Goal: Task Accomplishment & Management: Manage account settings

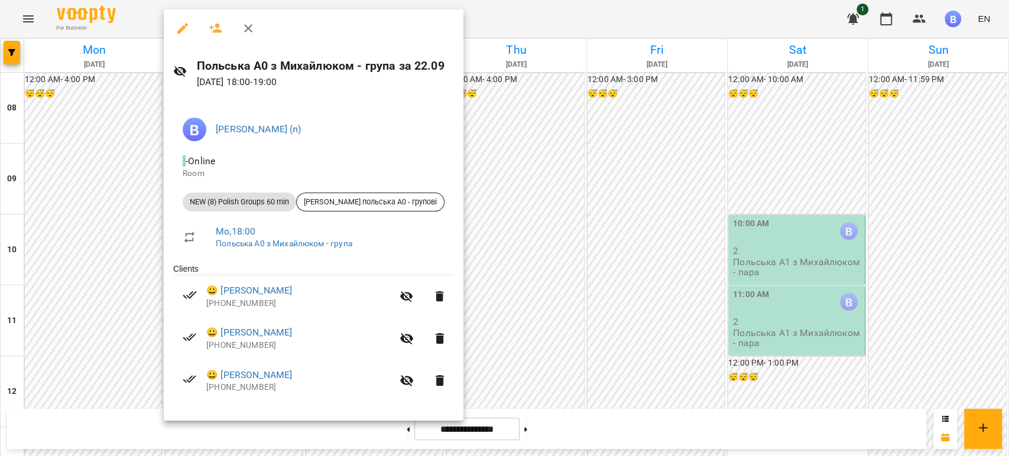
scroll to position [657, 0]
click at [103, 237] on div at bounding box center [504, 228] width 1009 height 456
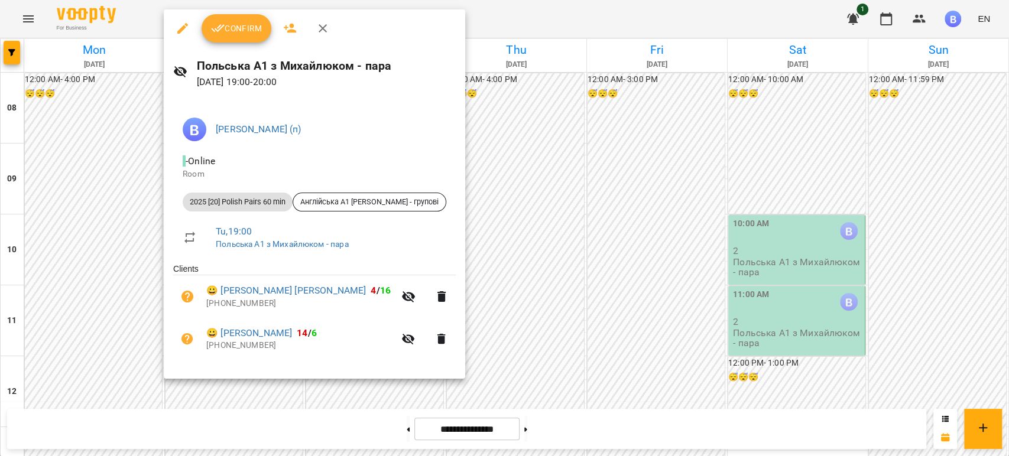
click at [115, 232] on div at bounding box center [504, 228] width 1009 height 456
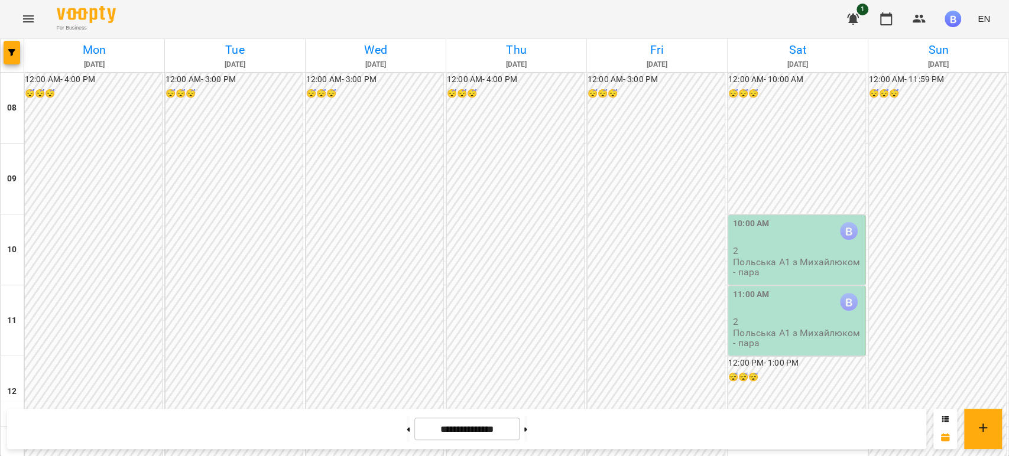
scroll to position [722, 0]
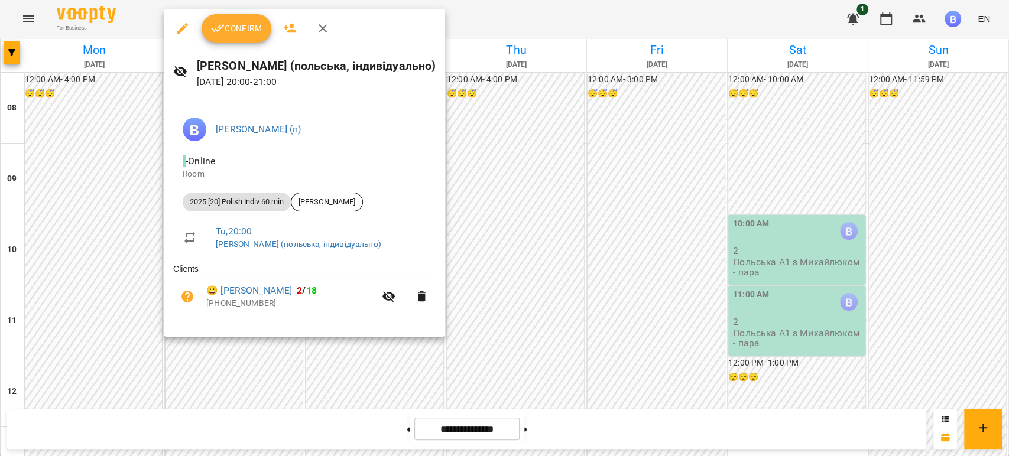
click at [128, 184] on div at bounding box center [504, 228] width 1009 height 456
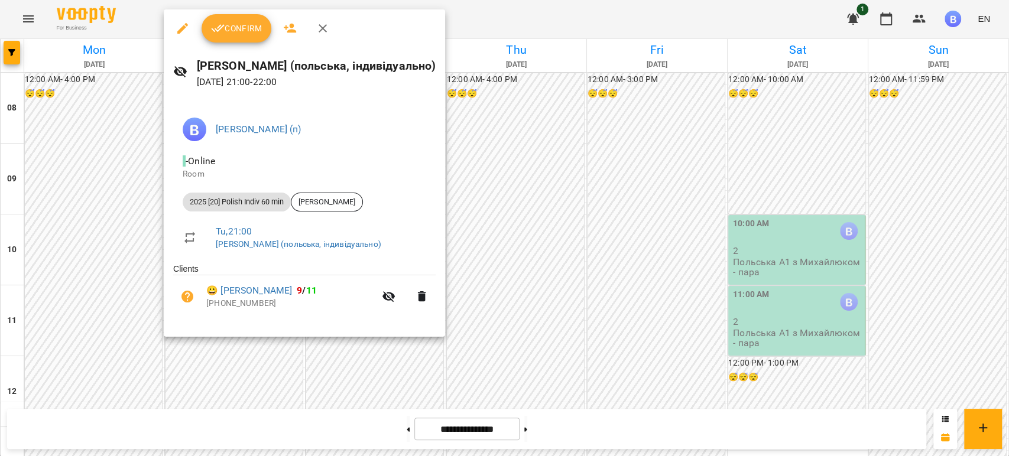
click at [125, 171] on div at bounding box center [504, 228] width 1009 height 456
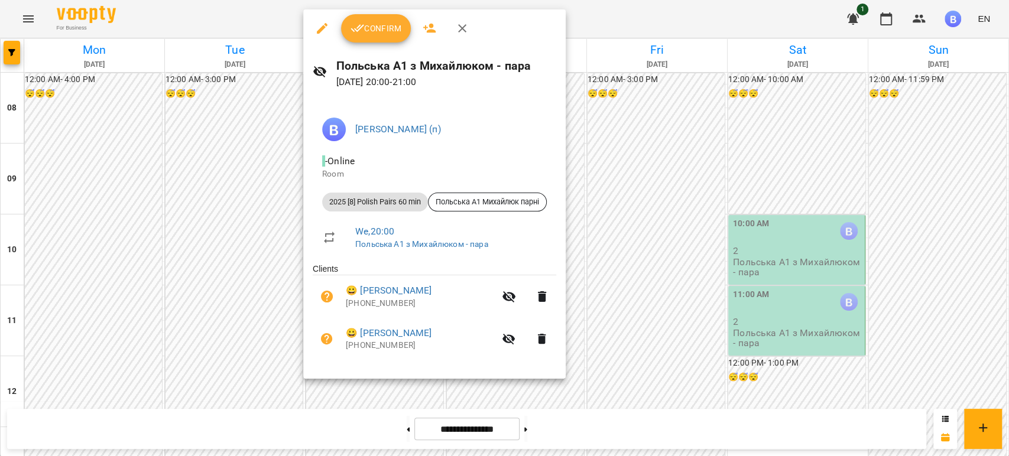
click at [291, 384] on div at bounding box center [504, 228] width 1009 height 456
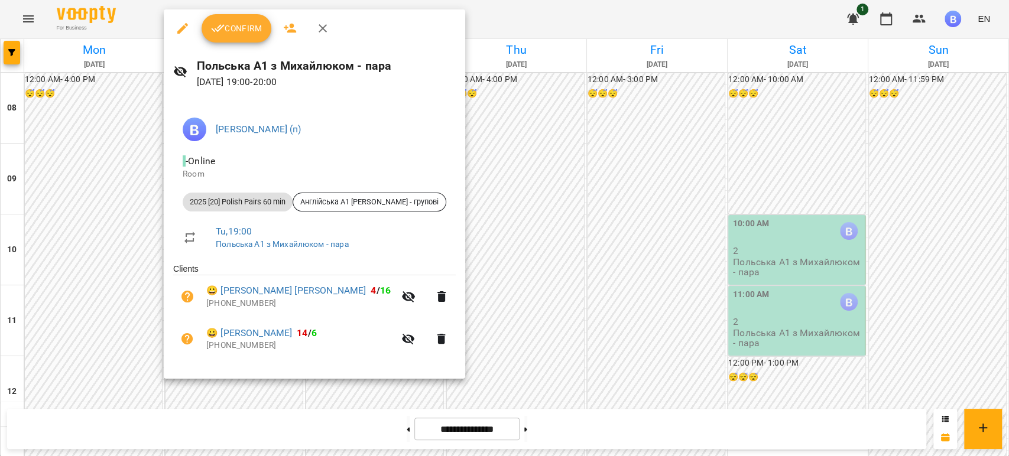
click at [108, 163] on div at bounding box center [504, 228] width 1009 height 456
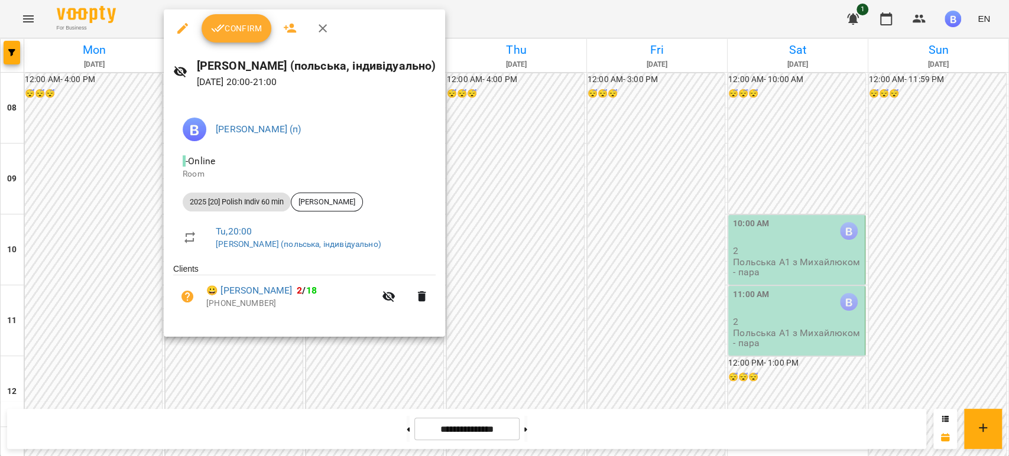
click at [113, 249] on div at bounding box center [504, 228] width 1009 height 456
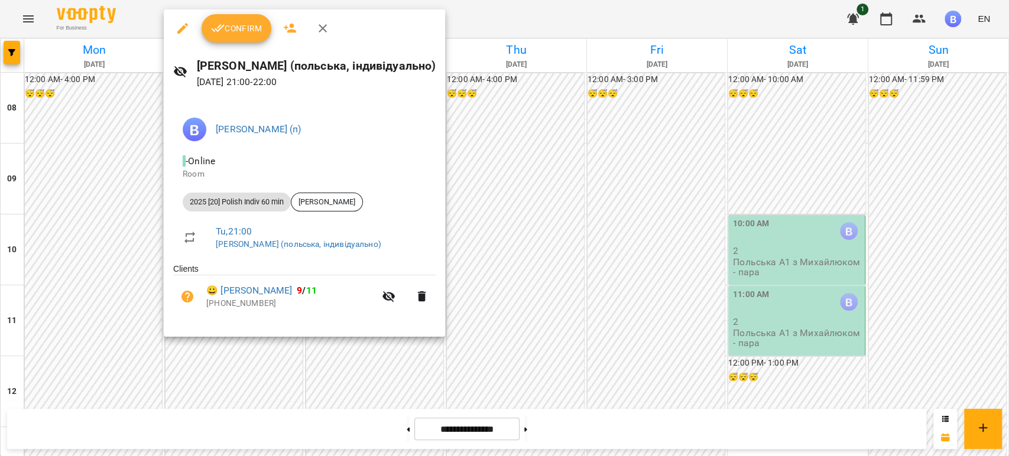
click at [116, 320] on div at bounding box center [504, 228] width 1009 height 456
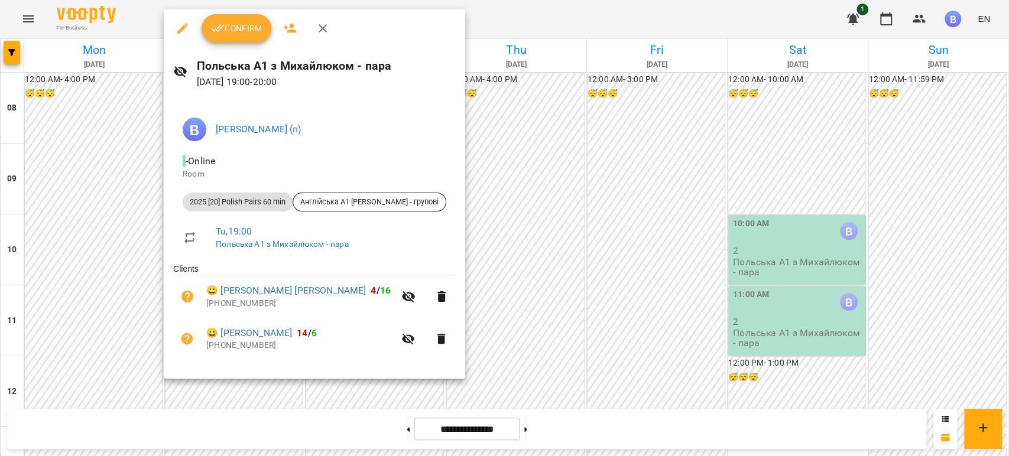
click at [106, 163] on div at bounding box center [504, 228] width 1009 height 456
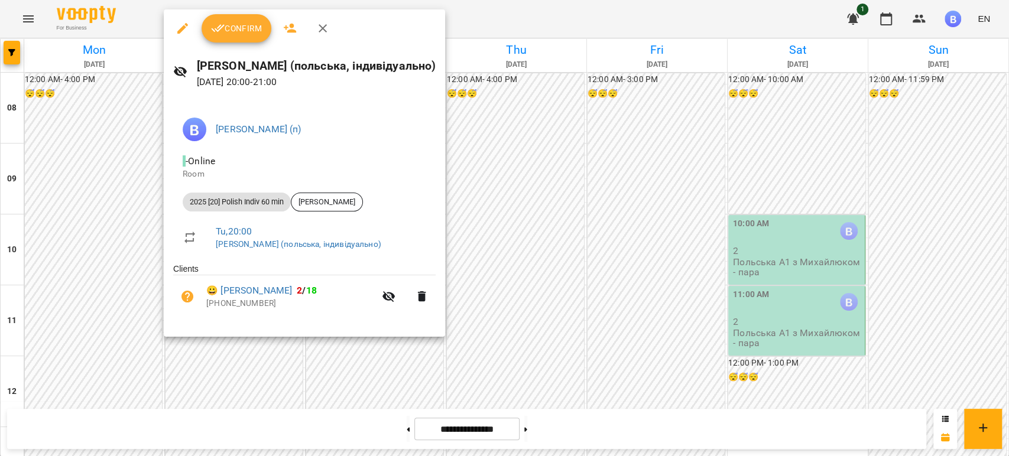
click at [128, 169] on div at bounding box center [504, 228] width 1009 height 456
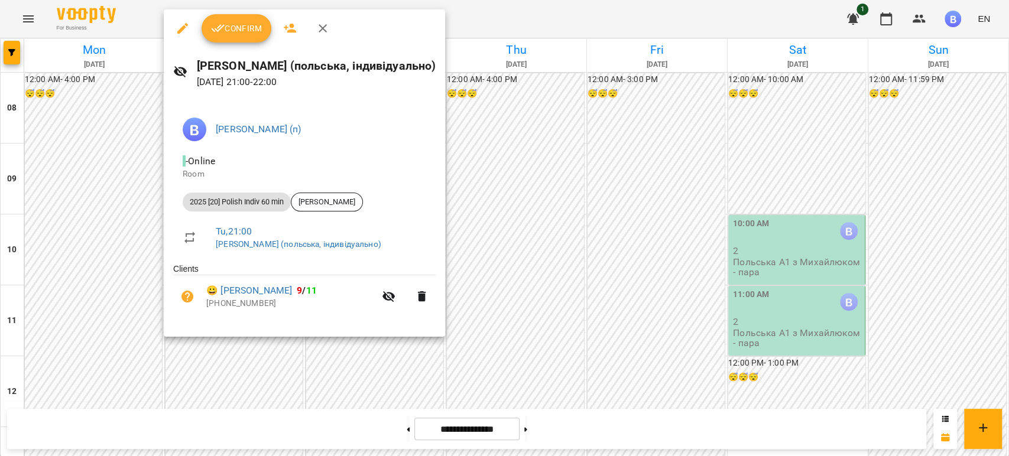
click at [121, 316] on div at bounding box center [504, 228] width 1009 height 456
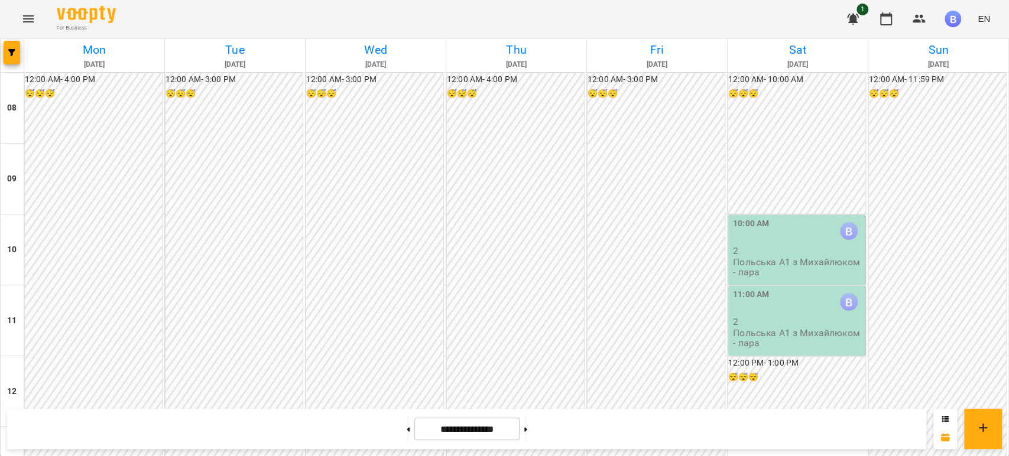
scroll to position [657, 0]
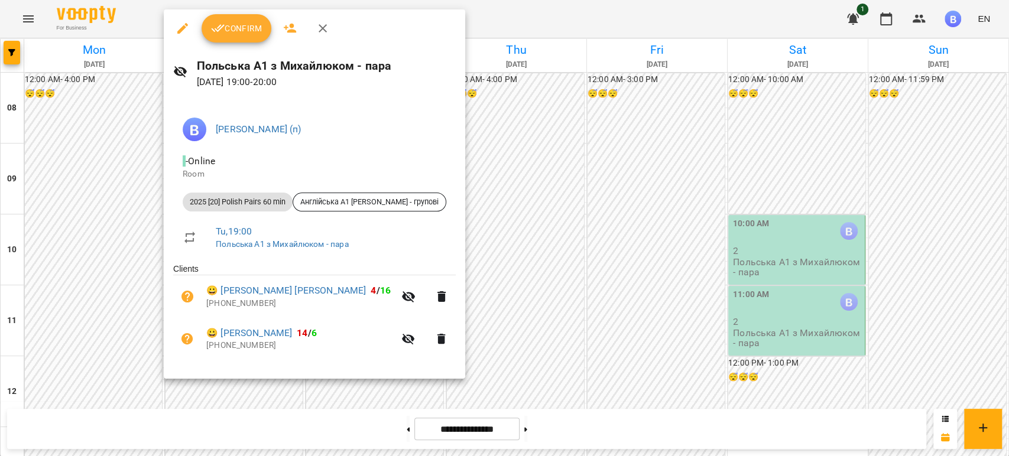
click at [131, 229] on div at bounding box center [504, 228] width 1009 height 456
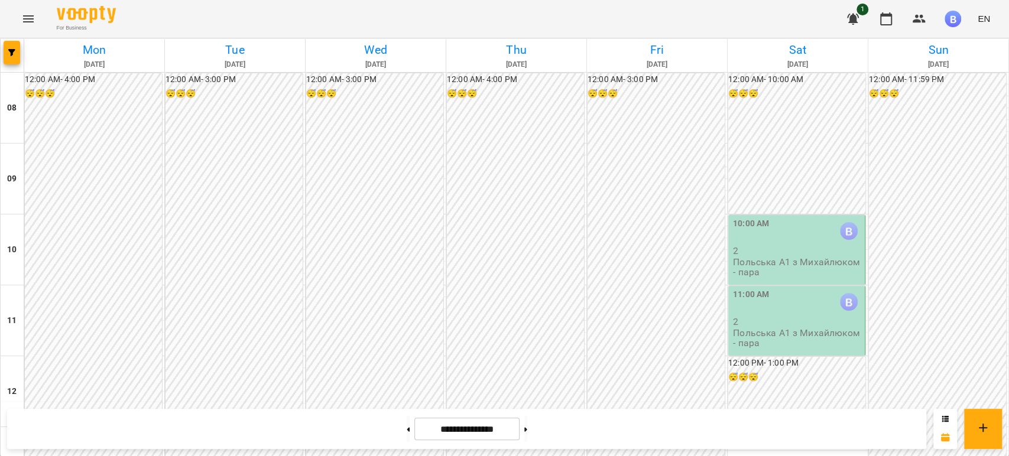
scroll to position [471, 0]
click at [274, 142] on div "12:00 AM - 3:00 PM 😴😴😴" at bounding box center [234, 320] width 137 height 495
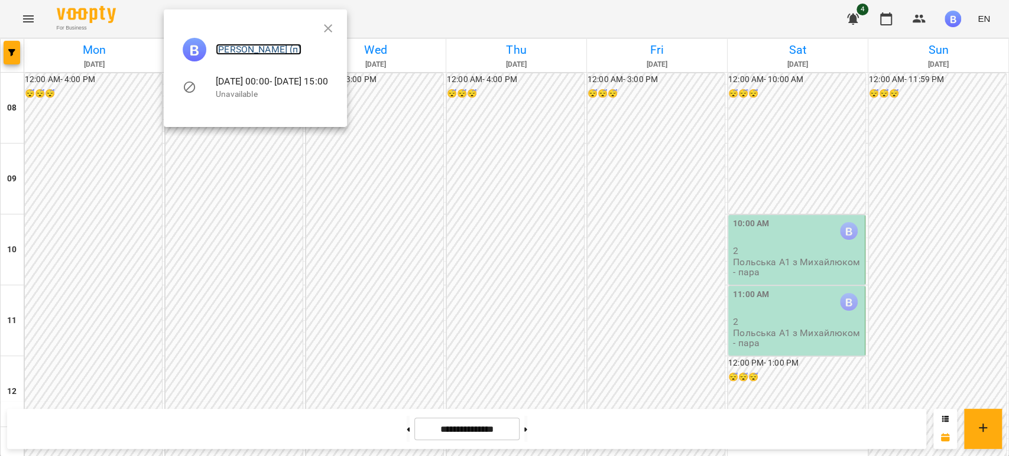
click at [301, 44] on link "[PERSON_NAME] (п)" at bounding box center [259, 49] width 86 height 11
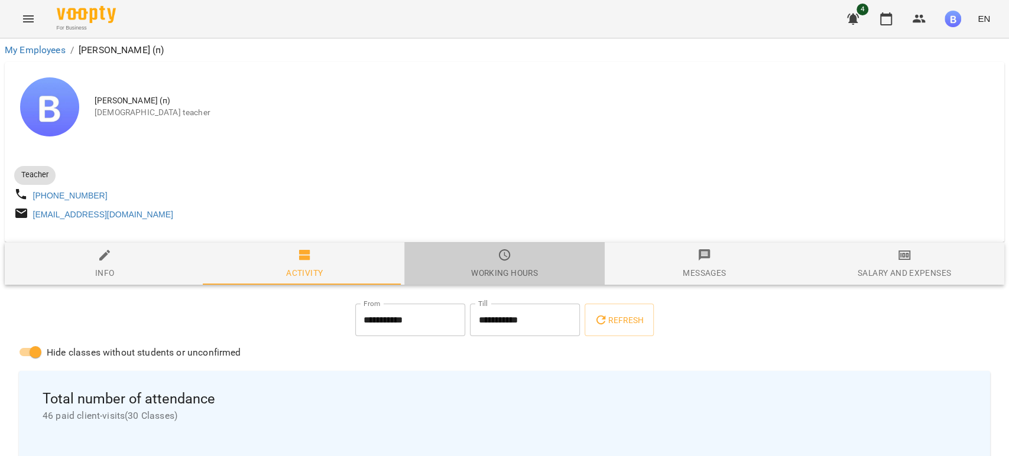
click at [507, 264] on span "Working hours" at bounding box center [504, 264] width 186 height 32
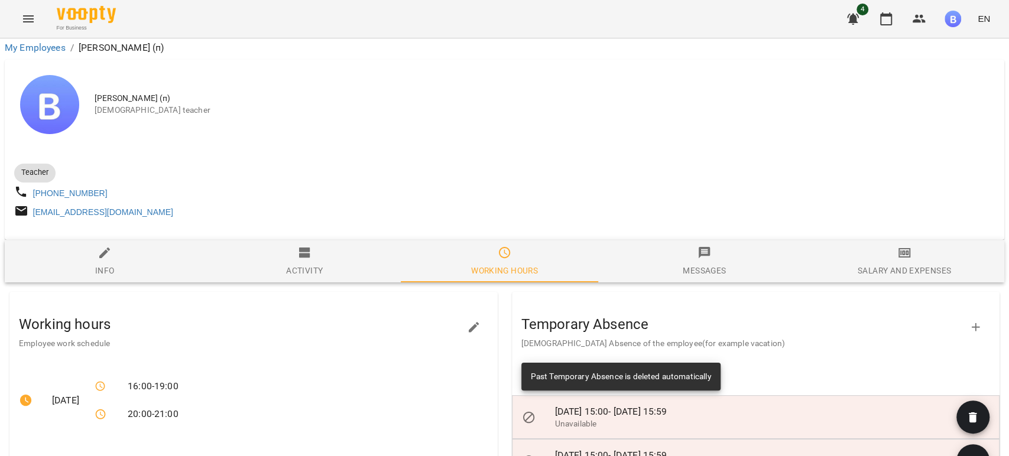
scroll to position [131, 0]
click at [969, 320] on icon "button" at bounding box center [976, 327] width 14 height 14
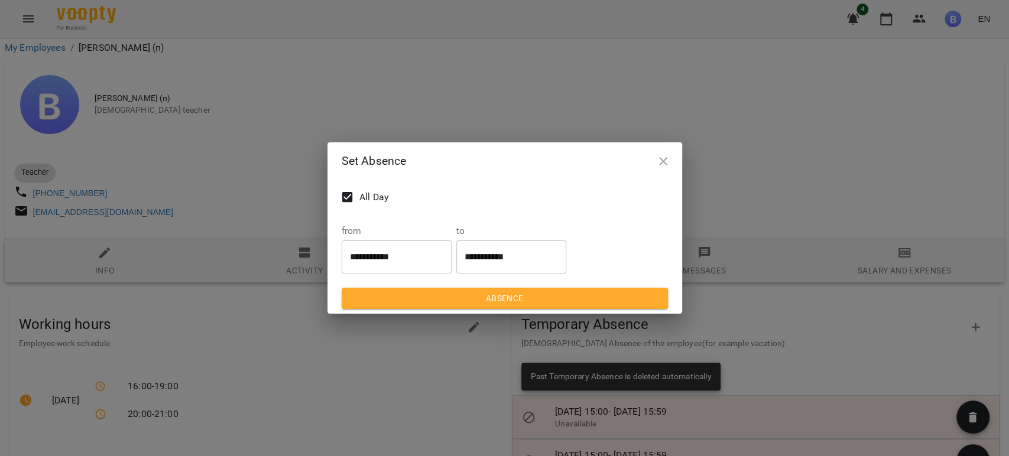
drag, startPoint x: 776, startPoint y: 196, endPoint x: 764, endPoint y: 197, distance: 12.5
click at [776, 197] on div "**********" at bounding box center [504, 228] width 1009 height 456
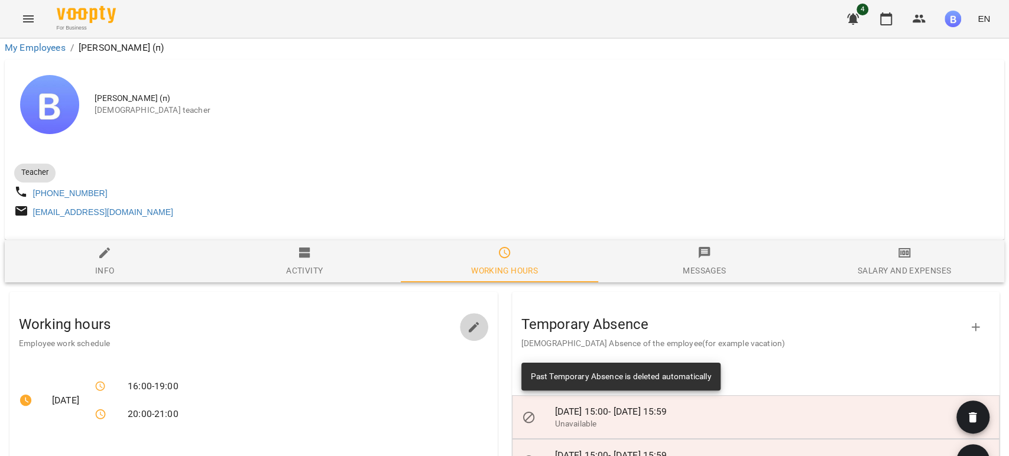
click at [475, 320] on icon "button" at bounding box center [474, 327] width 14 height 14
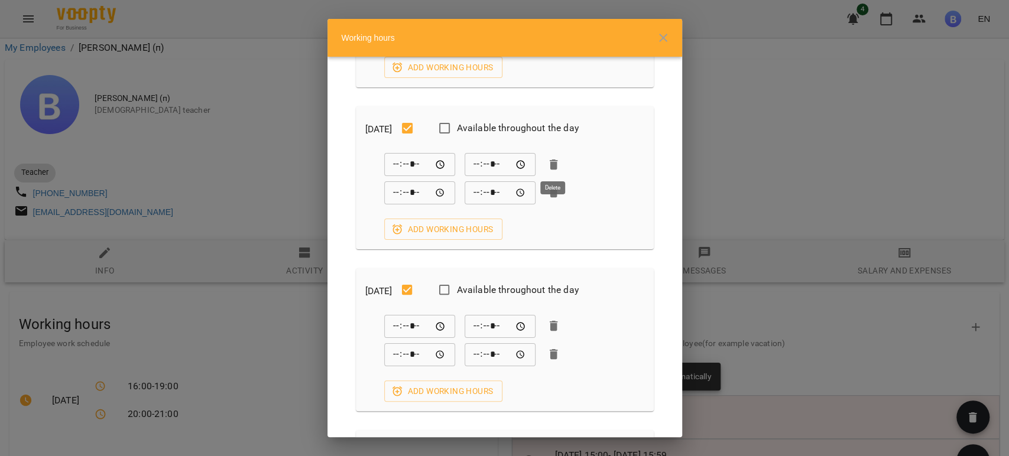
click at [557, 167] on icon "button" at bounding box center [554, 165] width 14 height 14
type input "*****"
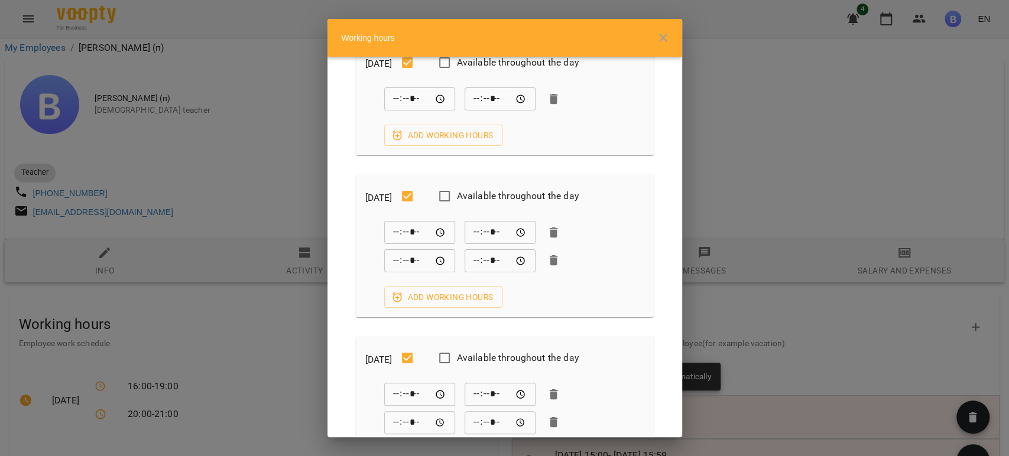
scroll to position [262, 0]
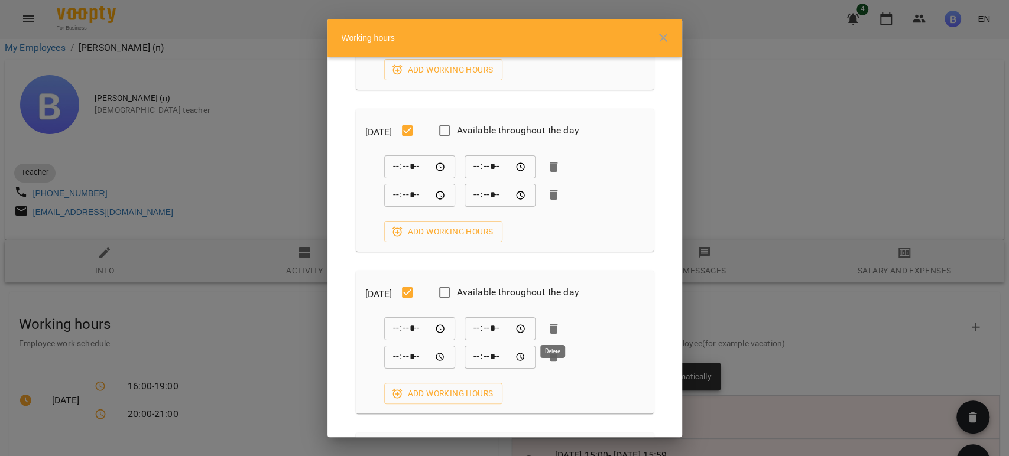
click at [556, 325] on icon "button" at bounding box center [554, 329] width 14 height 14
type input "*****"
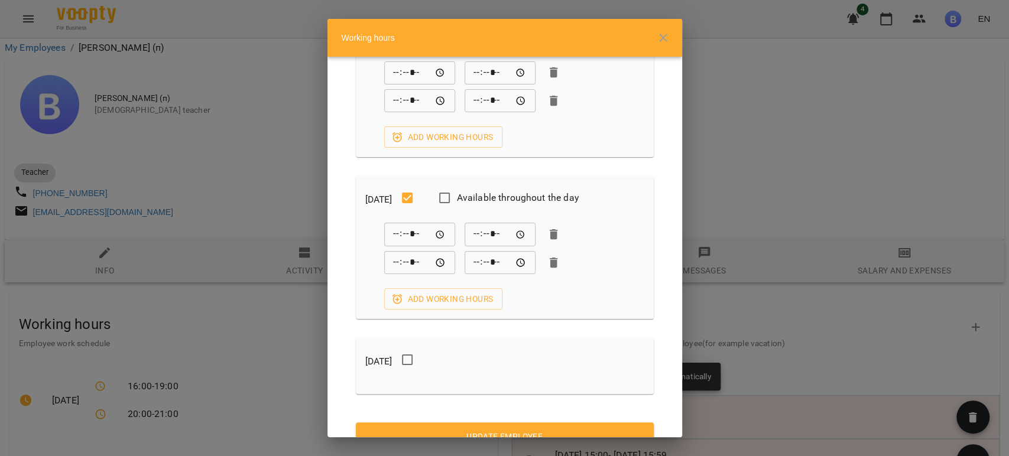
scroll to position [703, 0]
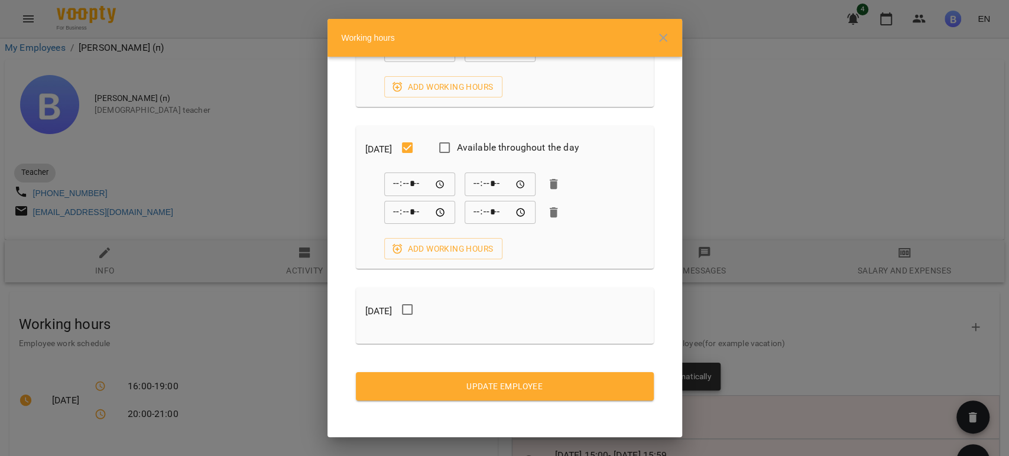
click at [585, 391] on span "Update Employee" at bounding box center [504, 387] width 279 height 14
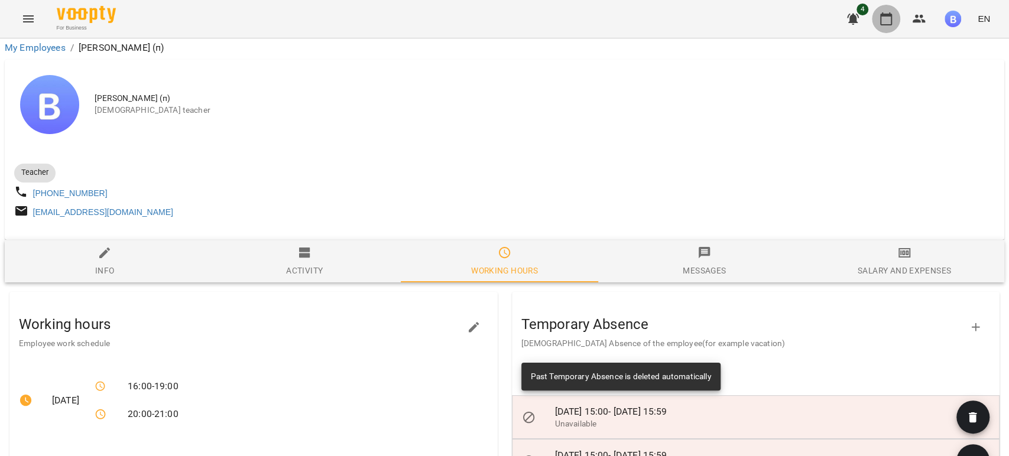
click at [882, 26] on button "button" at bounding box center [886, 19] width 28 height 28
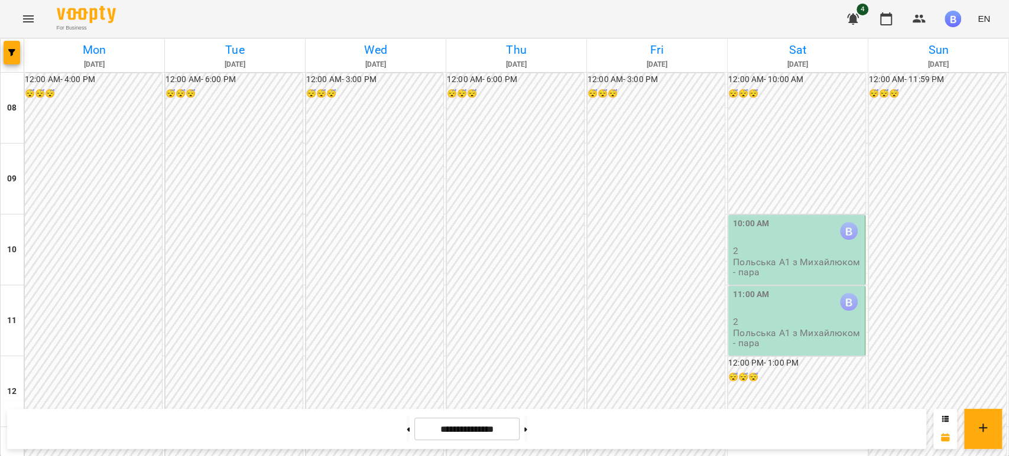
scroll to position [394, 0]
click at [407, 128] on div "12:00 AM - 3:00 PM 😴😴😴" at bounding box center [374, 320] width 137 height 495
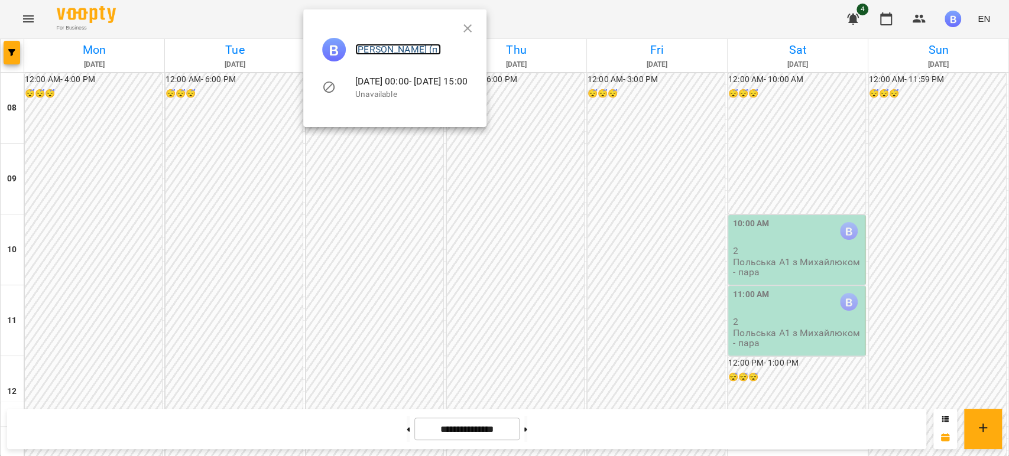
click at [441, 49] on link "[PERSON_NAME] (п)" at bounding box center [398, 49] width 86 height 11
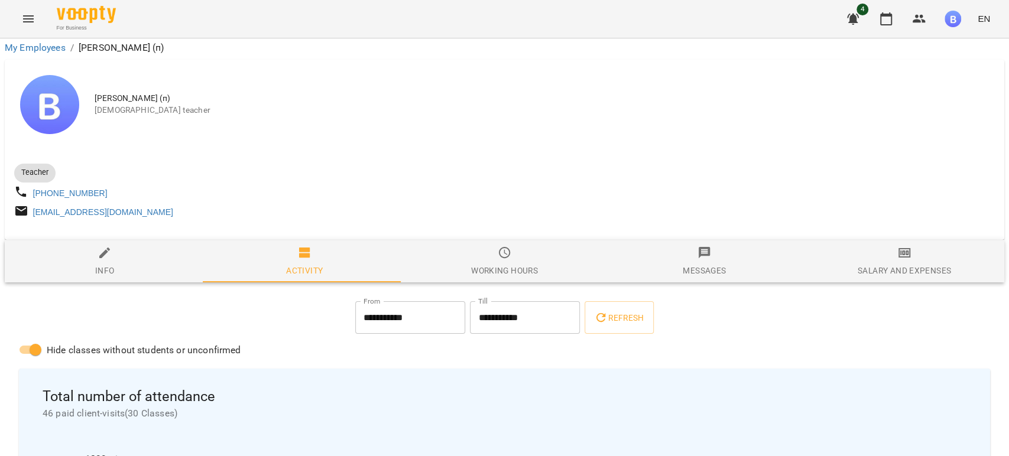
scroll to position [66, 0]
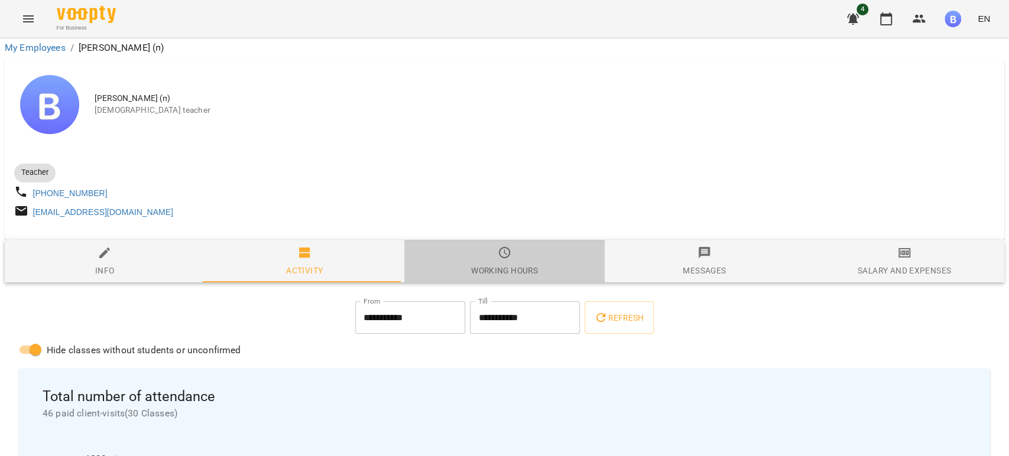
click at [511, 246] on span "Working hours" at bounding box center [504, 262] width 186 height 32
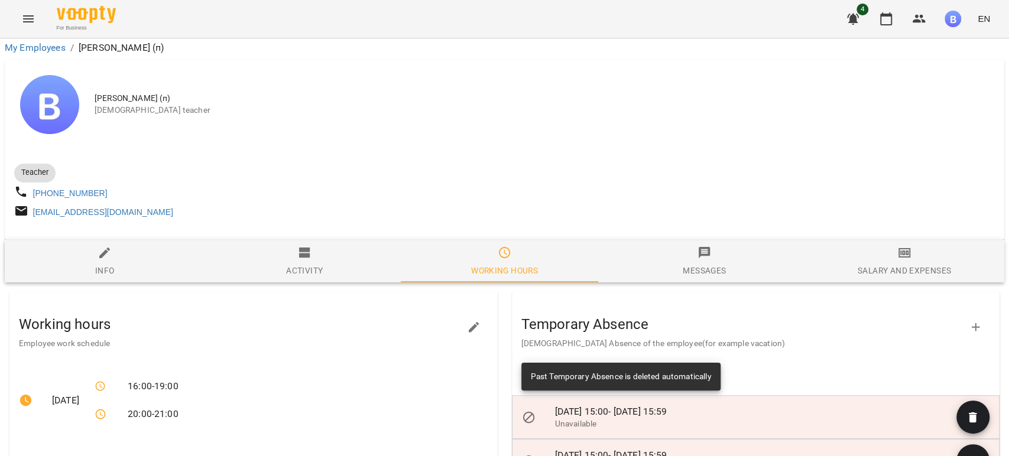
click at [473, 320] on icon "button" at bounding box center [474, 327] width 14 height 14
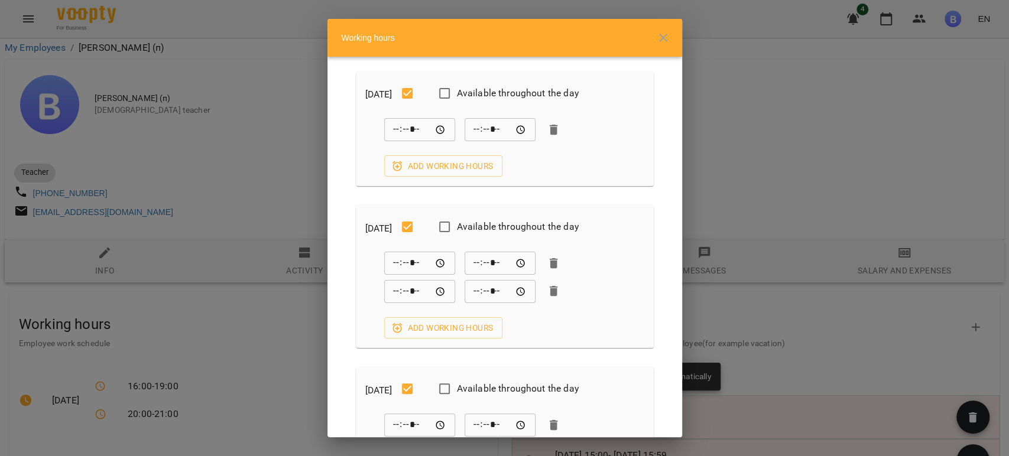
scroll to position [197, 0]
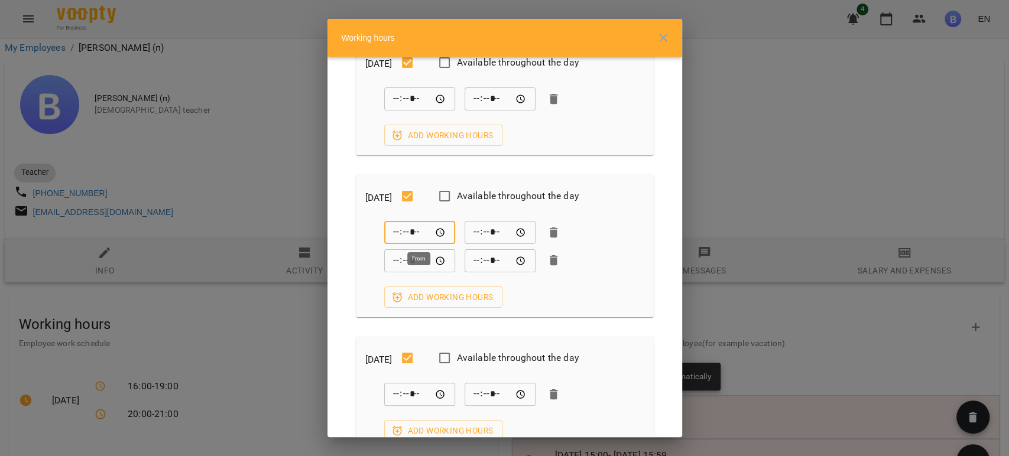
click at [396, 232] on input "*****" at bounding box center [419, 233] width 71 height 24
type input "*****"
click at [657, 268] on div "[DATE] Available throughout the day ***** ​ ***** ​ ***** ​ ***** ​ Add working…" at bounding box center [504, 247] width 355 height 381
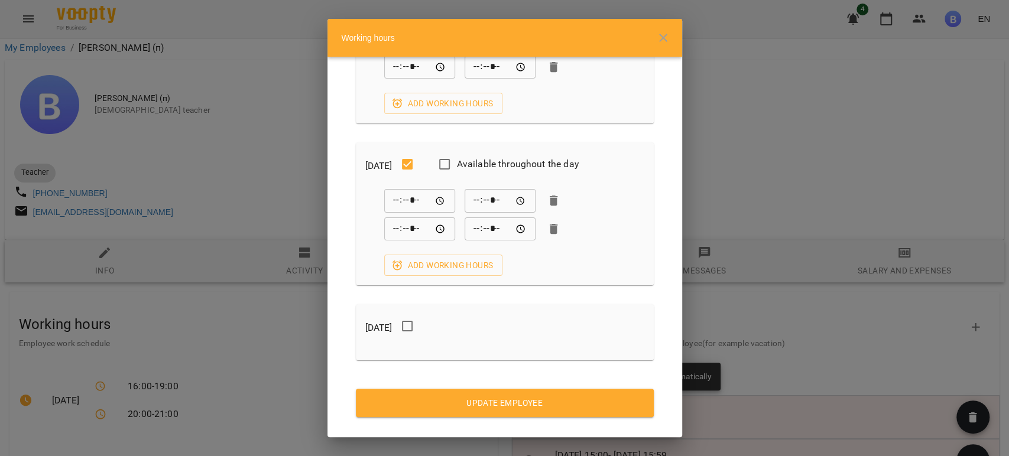
scroll to position [703, 0]
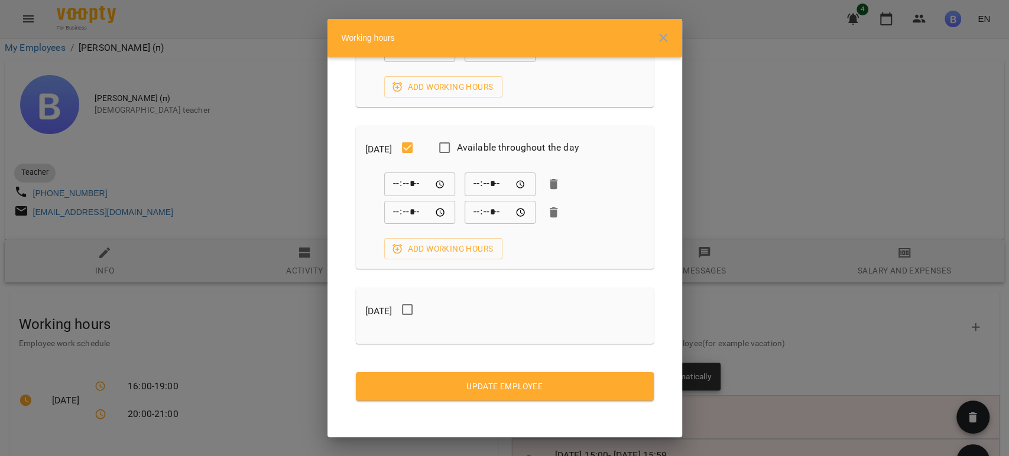
click at [599, 387] on span "Update Employee" at bounding box center [504, 387] width 279 height 14
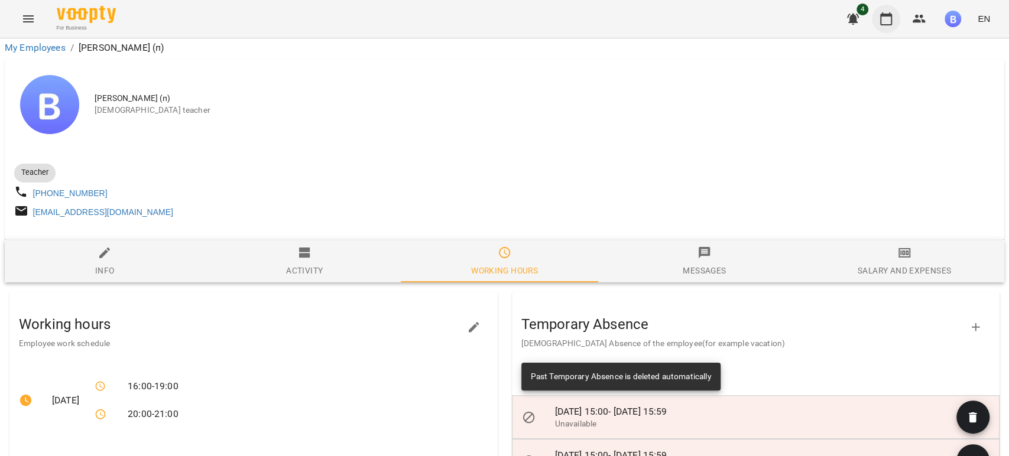
click at [884, 22] on icon "button" at bounding box center [886, 19] width 14 height 14
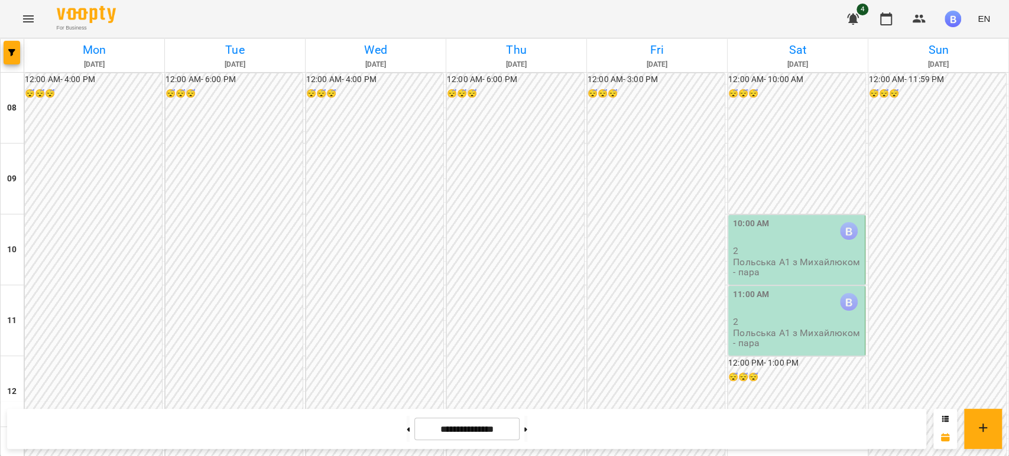
scroll to position [602, 0]
click at [498, 429] on input "**********" at bounding box center [466, 429] width 105 height 23
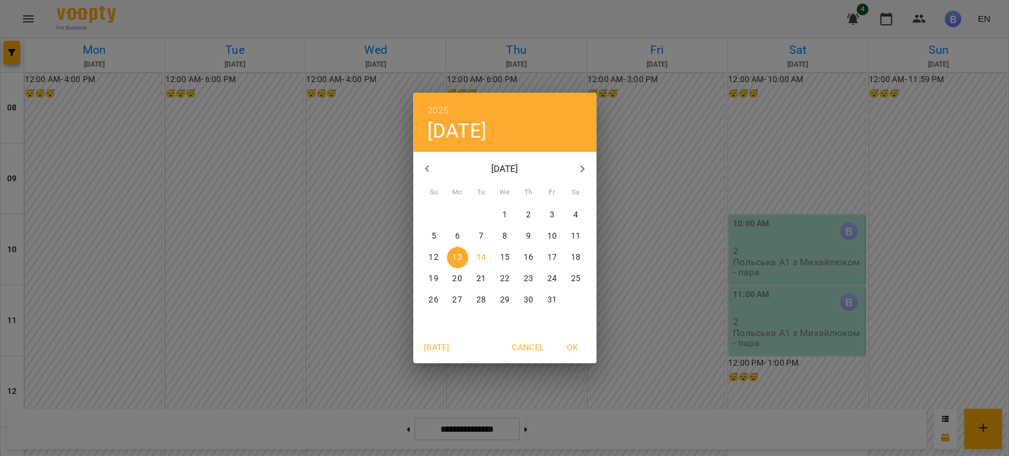
click at [460, 275] on p "20" at bounding box center [456, 279] width 9 height 12
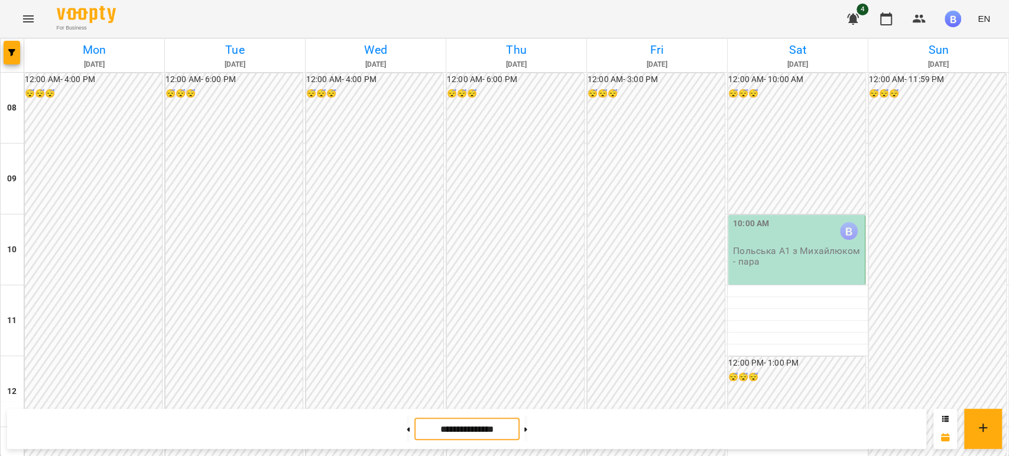
scroll to position [536, 0]
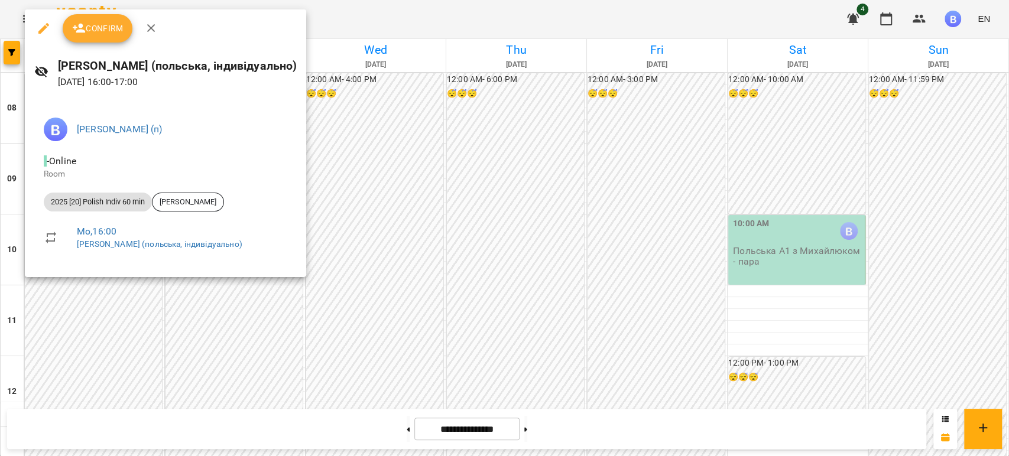
click at [365, 208] on div at bounding box center [504, 228] width 1009 height 456
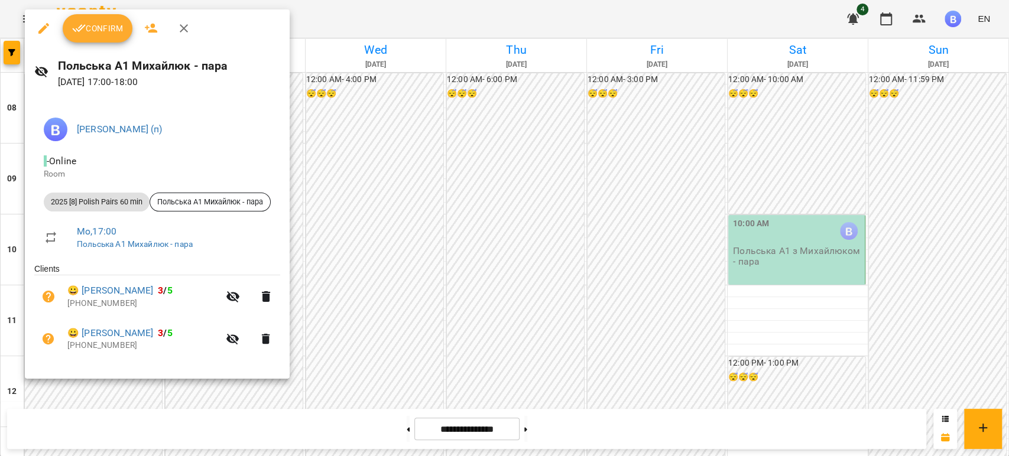
click at [368, 212] on div at bounding box center [504, 228] width 1009 height 456
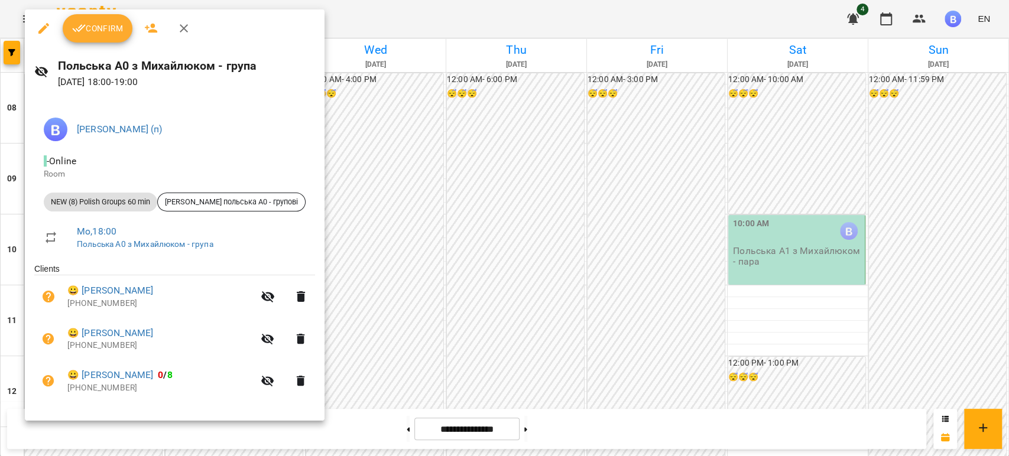
click at [335, 216] on div at bounding box center [504, 228] width 1009 height 456
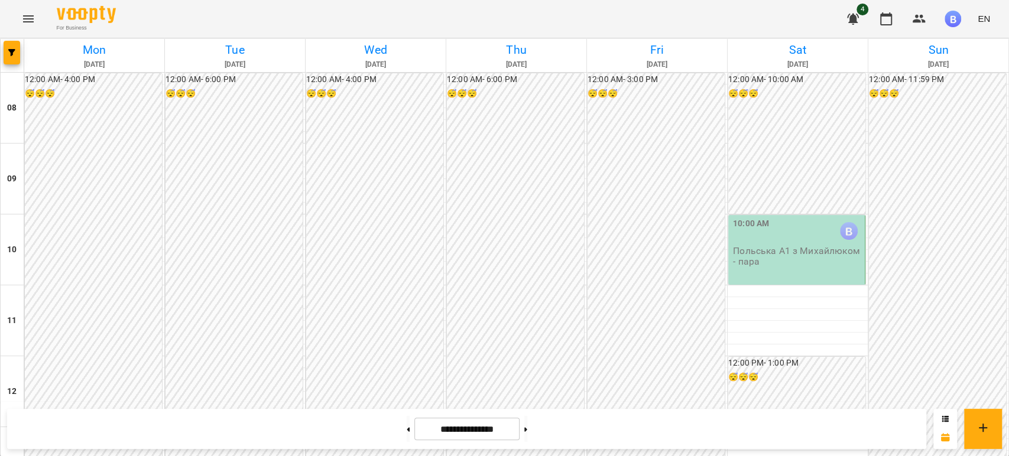
scroll to position [733, 0]
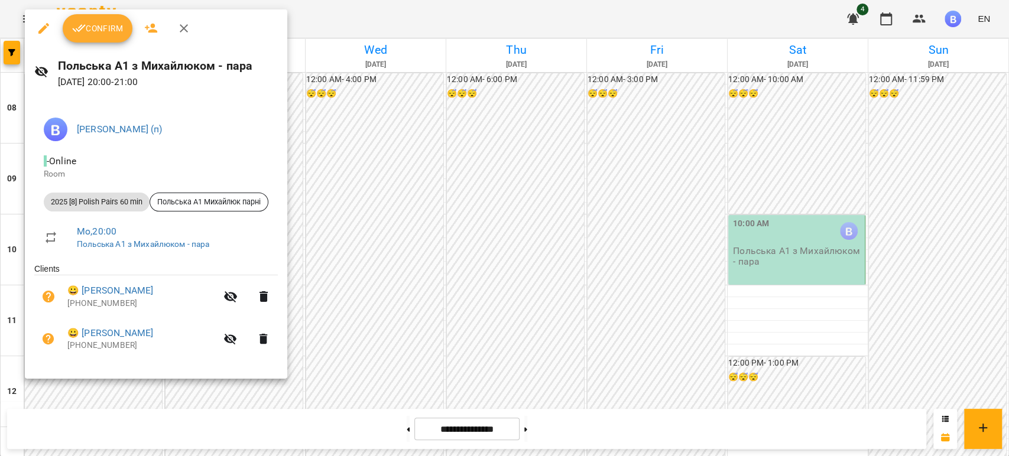
click at [354, 332] on div at bounding box center [504, 228] width 1009 height 456
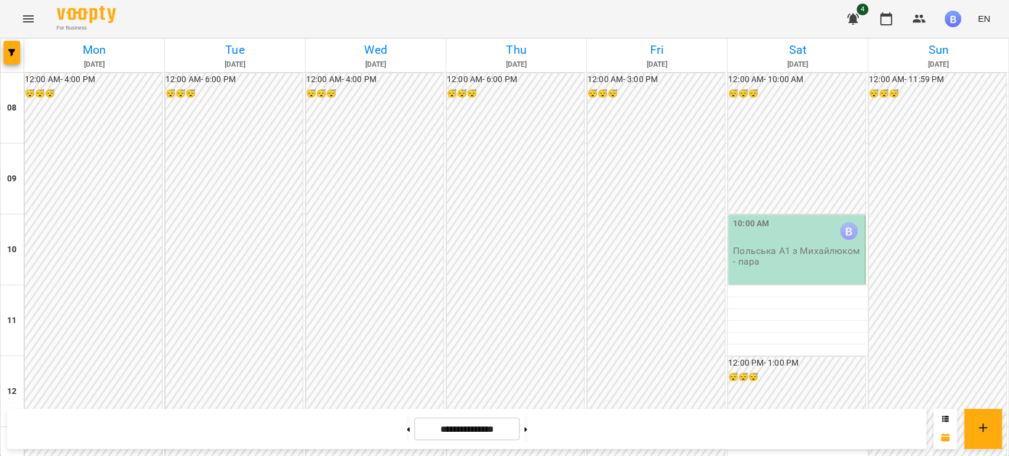
scroll to position [602, 0]
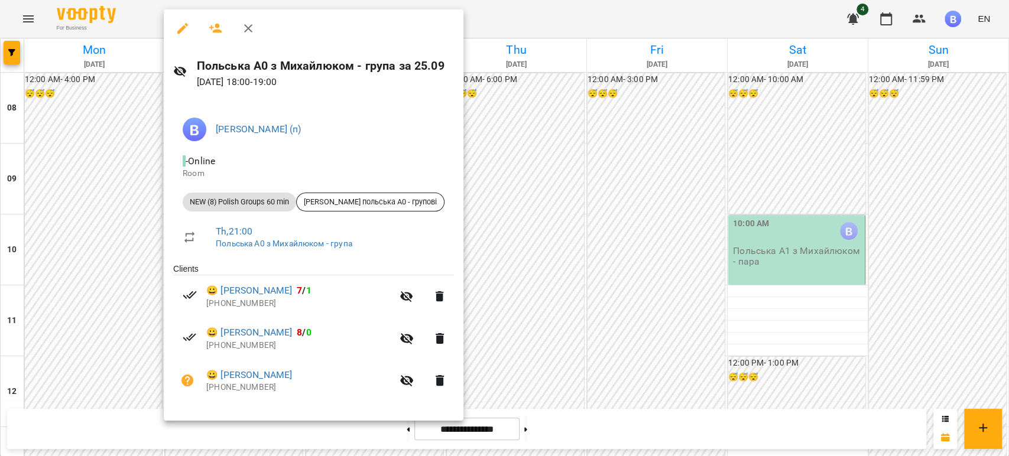
click at [508, 275] on div at bounding box center [504, 228] width 1009 height 456
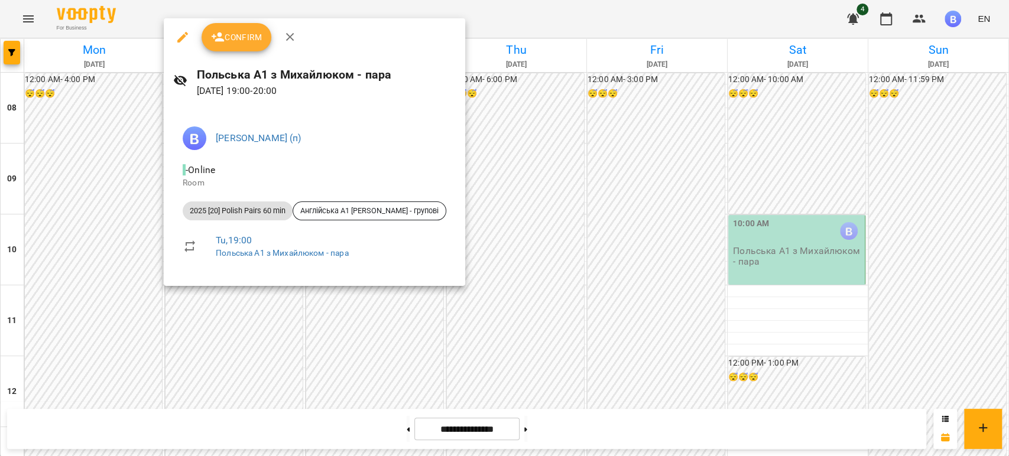
click at [497, 272] on div at bounding box center [504, 228] width 1009 height 456
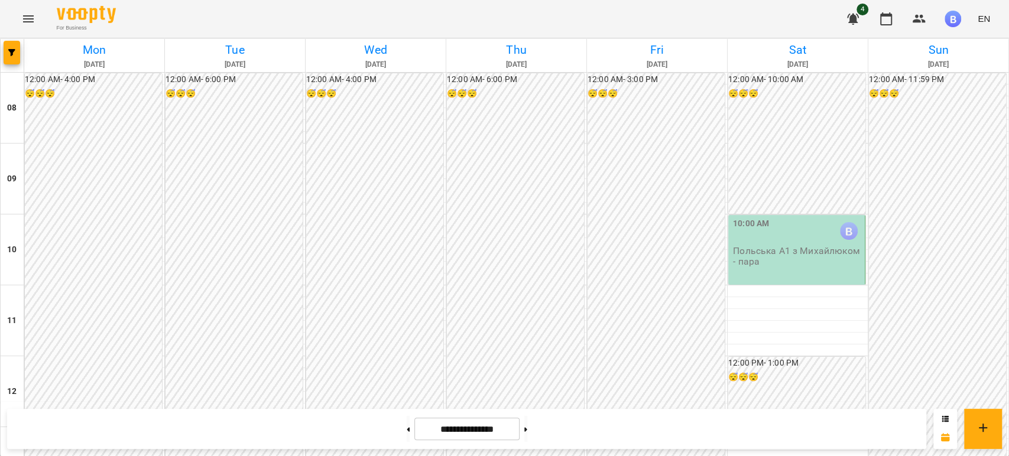
scroll to position [733, 0]
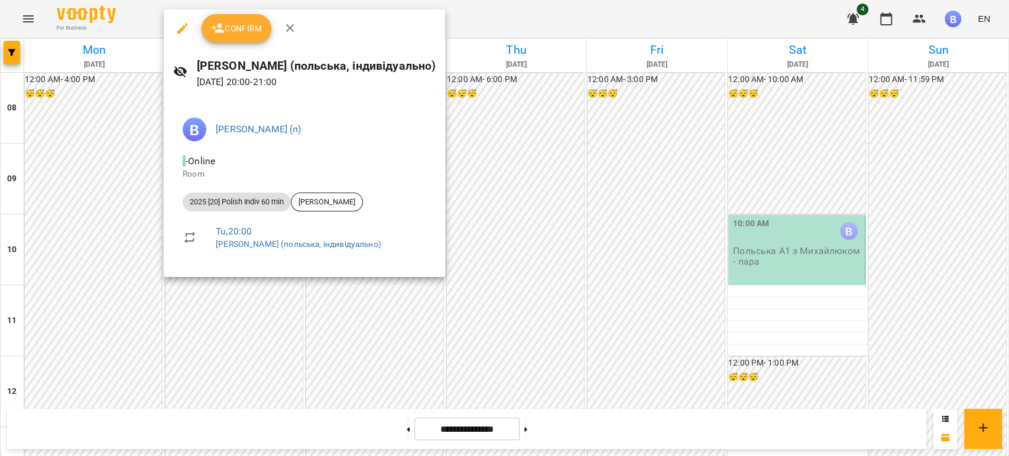
click at [397, 317] on div at bounding box center [504, 228] width 1009 height 456
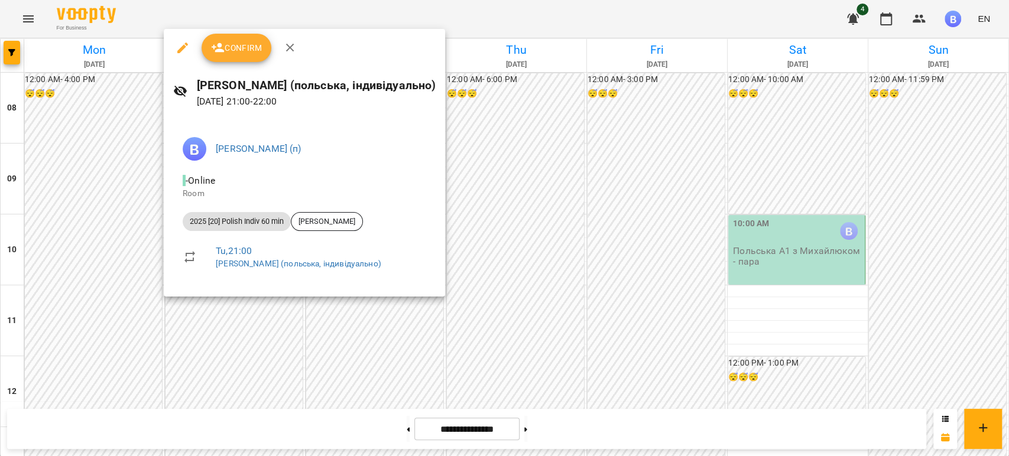
click at [371, 344] on div at bounding box center [504, 228] width 1009 height 456
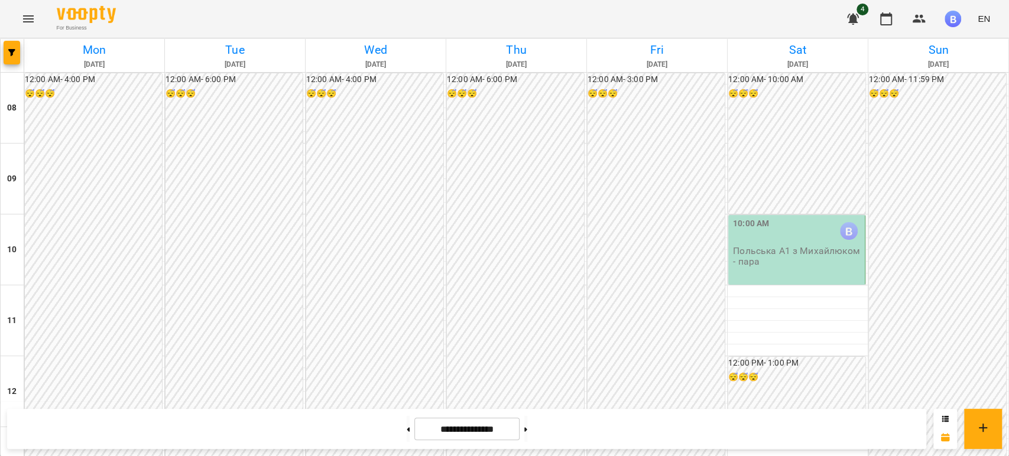
scroll to position [471, 0]
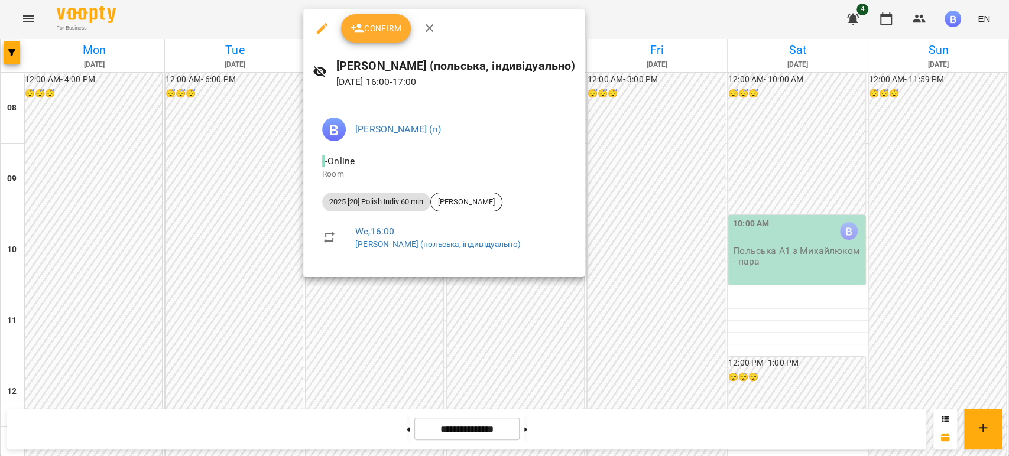
click at [254, 235] on div at bounding box center [504, 228] width 1009 height 456
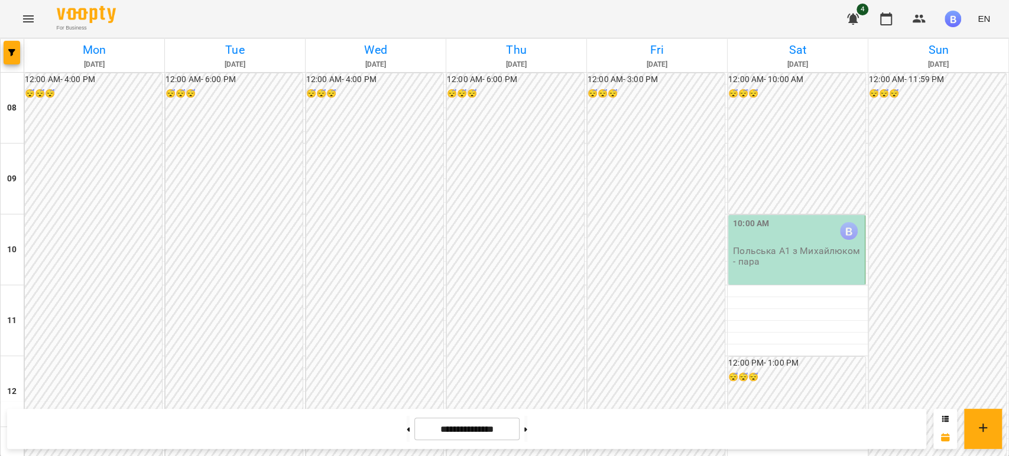
scroll to position [733, 0]
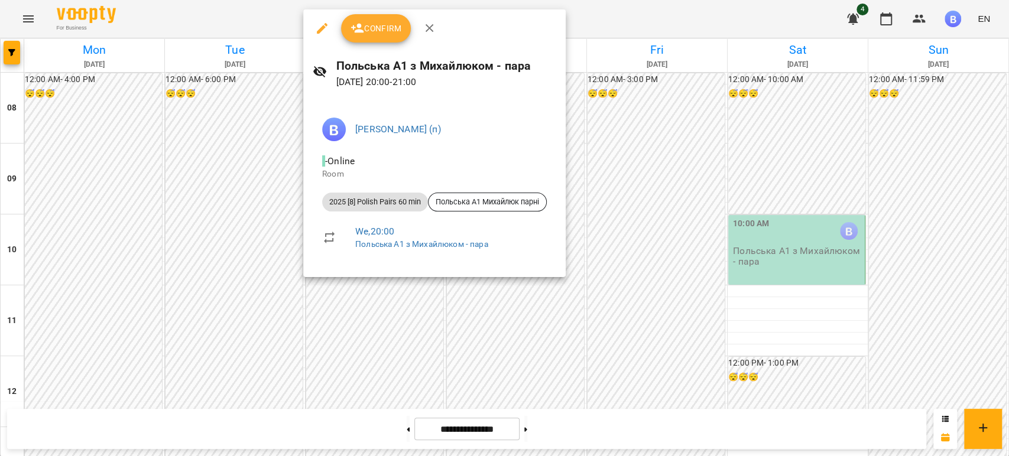
click at [358, 325] on div at bounding box center [504, 228] width 1009 height 456
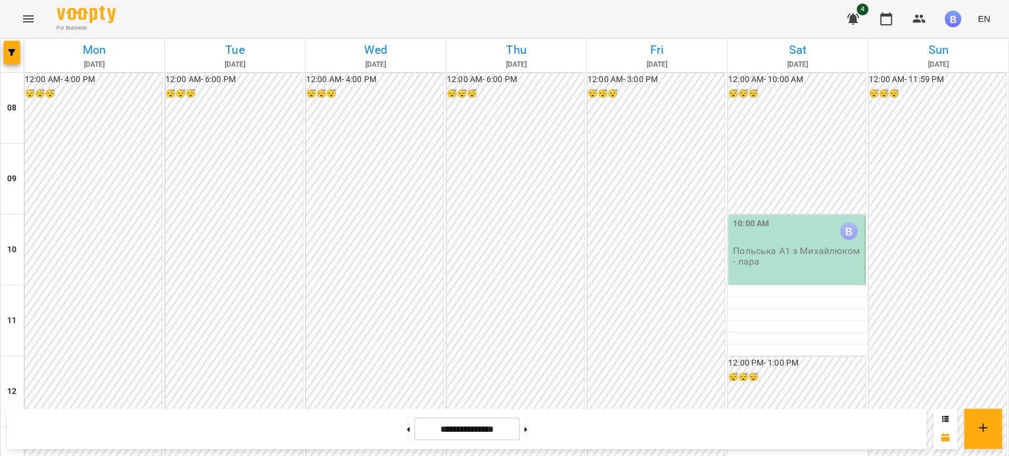
scroll to position [602, 0]
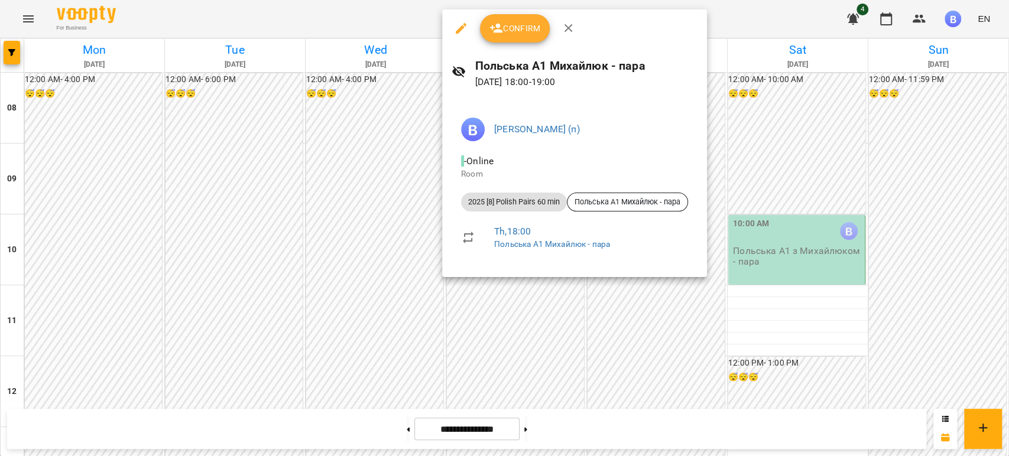
click at [413, 169] on div at bounding box center [504, 228] width 1009 height 456
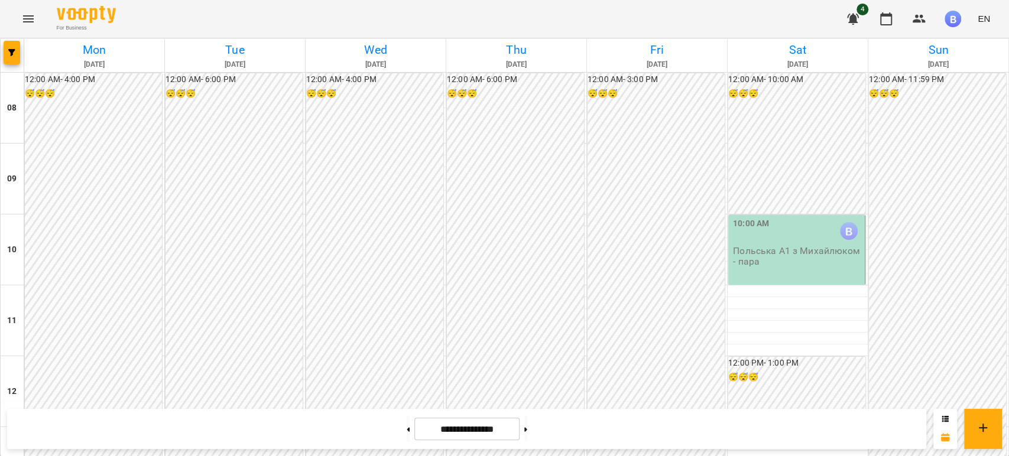
scroll to position [733, 0]
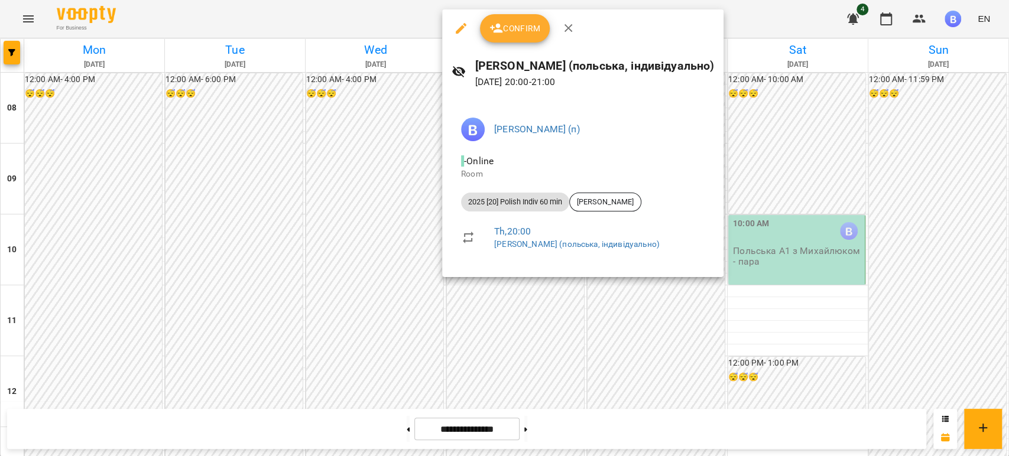
click at [377, 314] on div at bounding box center [504, 228] width 1009 height 456
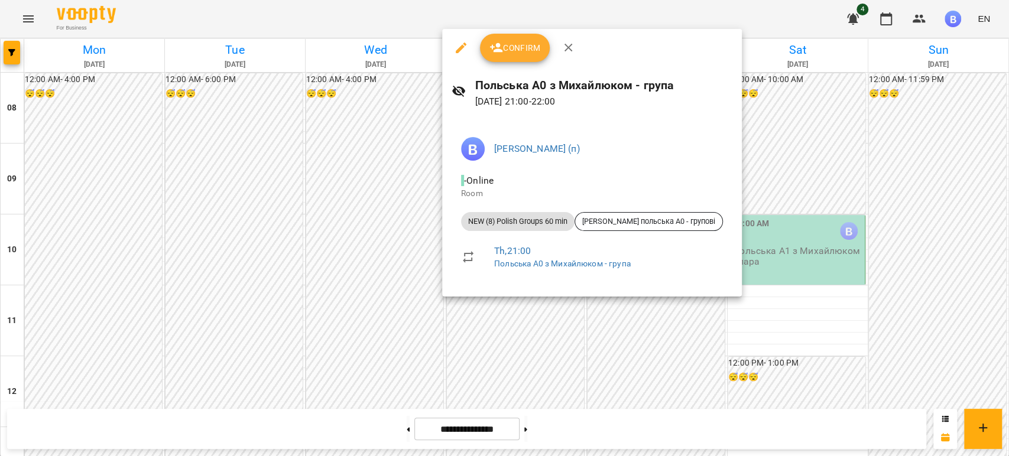
click at [402, 319] on div at bounding box center [504, 228] width 1009 height 456
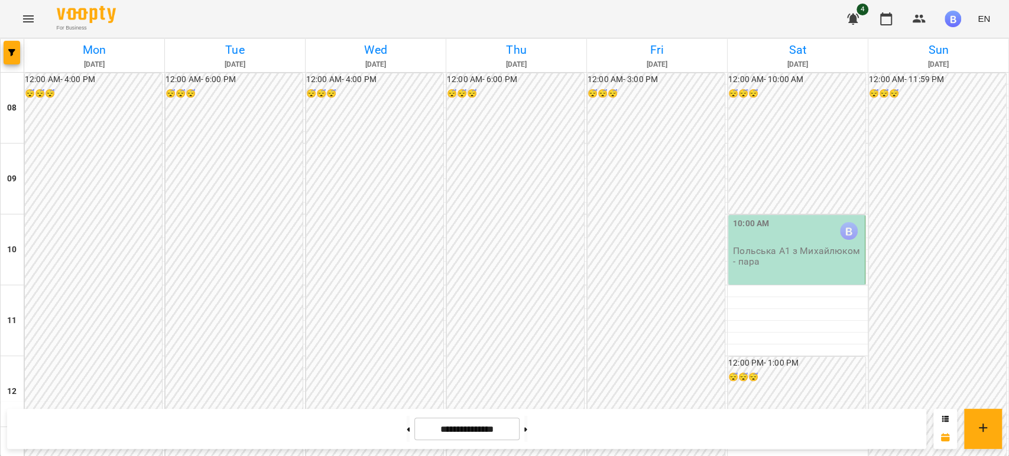
scroll to position [536, 0]
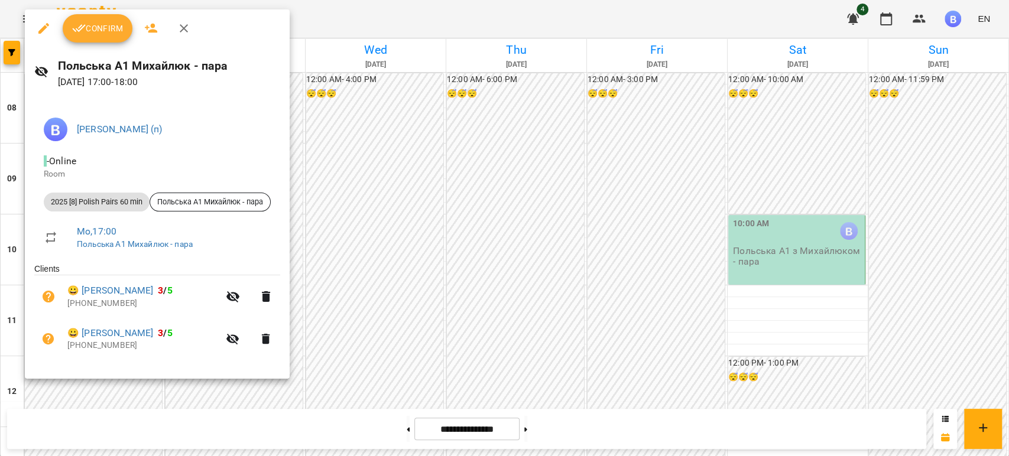
click at [349, 197] on div at bounding box center [504, 228] width 1009 height 456
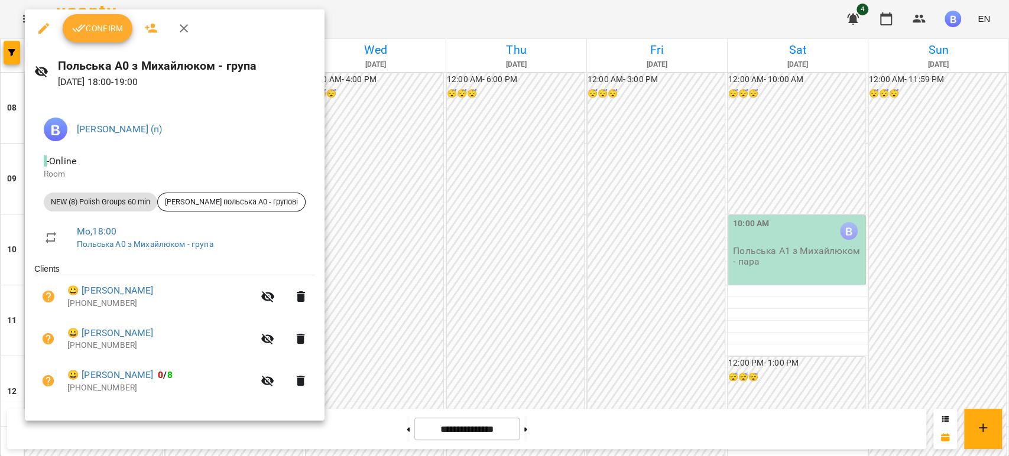
click at [400, 219] on div at bounding box center [504, 228] width 1009 height 456
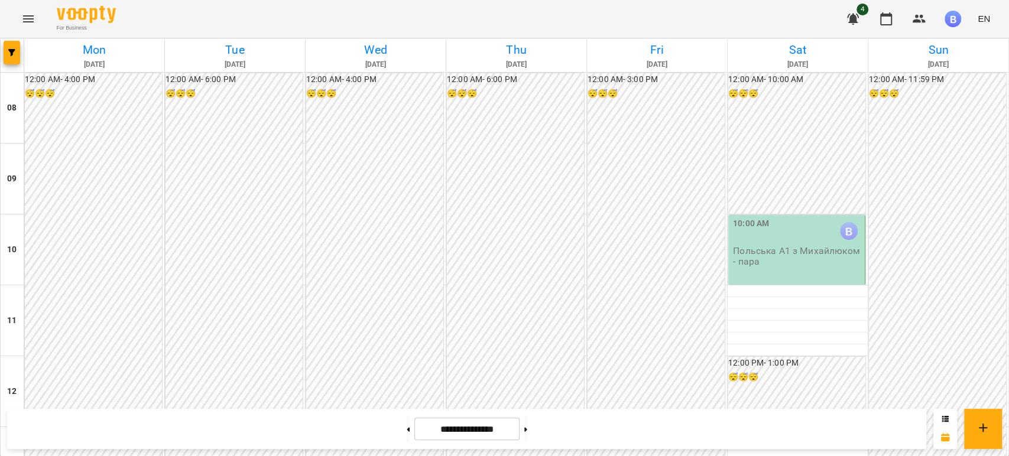
scroll to position [667, 0]
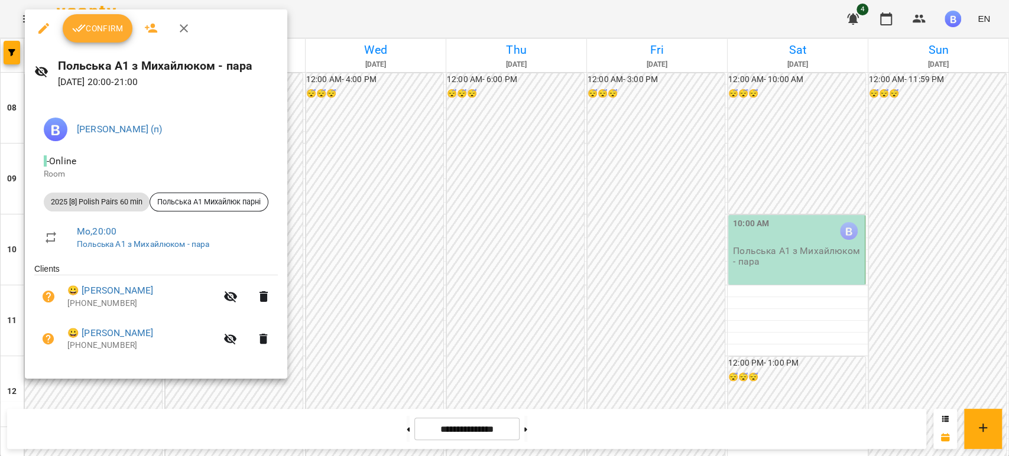
click at [124, 387] on div at bounding box center [504, 228] width 1009 height 456
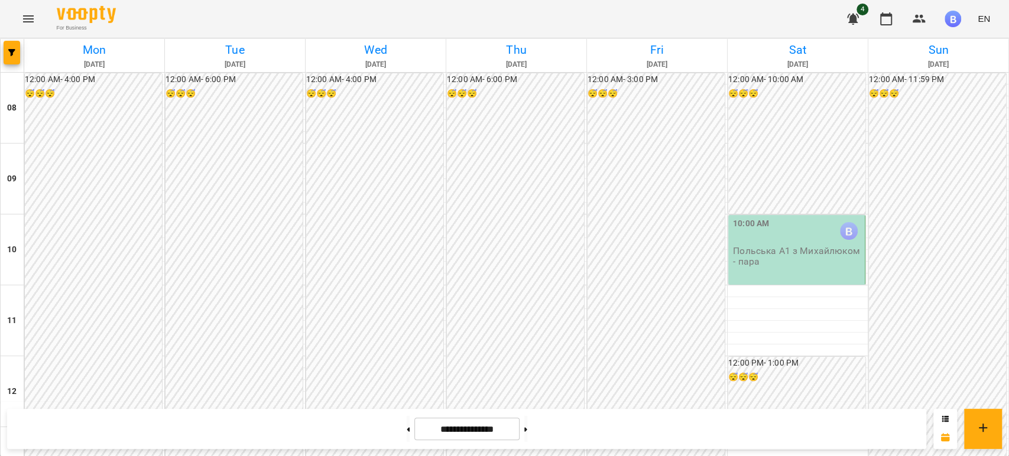
scroll to position [536, 0]
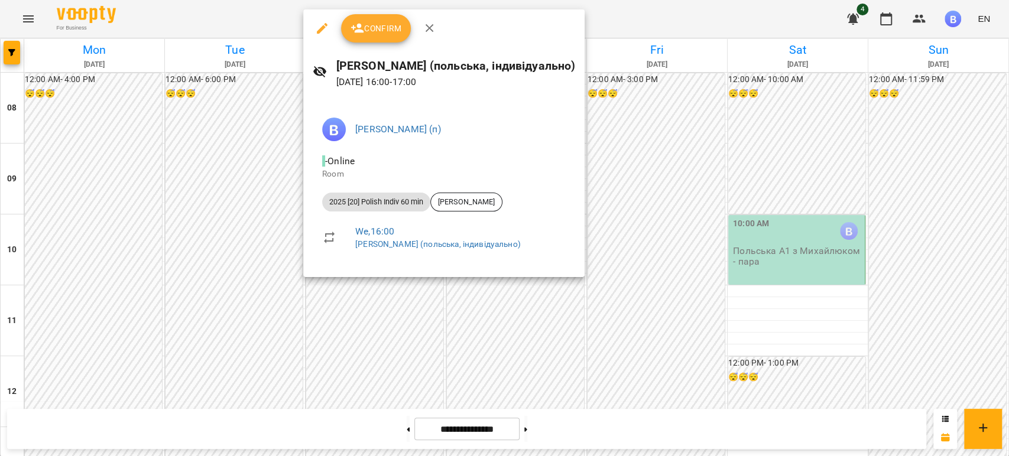
click at [666, 222] on div at bounding box center [504, 228] width 1009 height 456
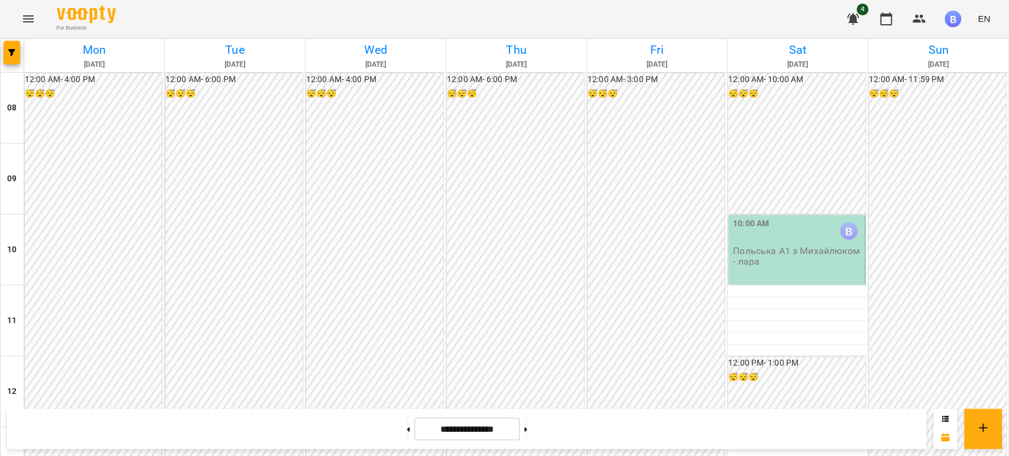
scroll to position [733, 0]
click at [494, 428] on input "**********" at bounding box center [466, 429] width 105 height 23
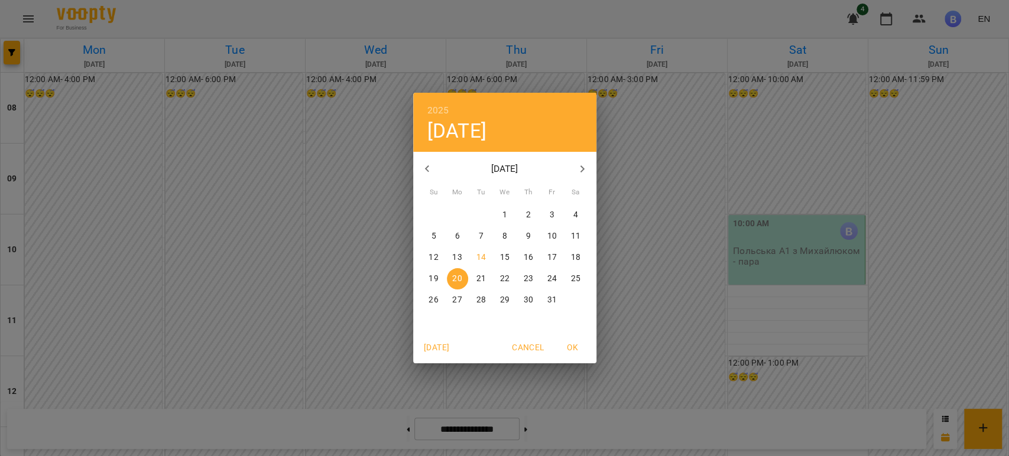
click at [480, 259] on p "14" at bounding box center [480, 258] width 9 height 12
type input "**********"
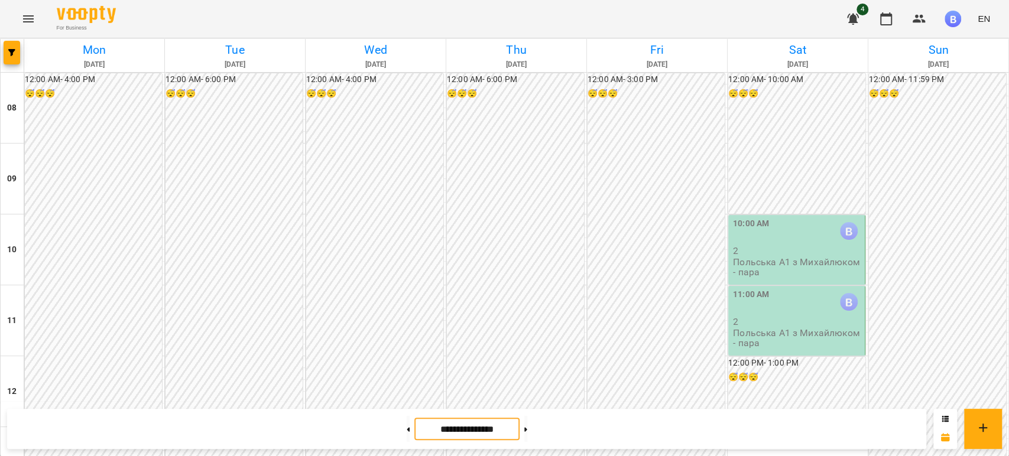
scroll to position [602, 0]
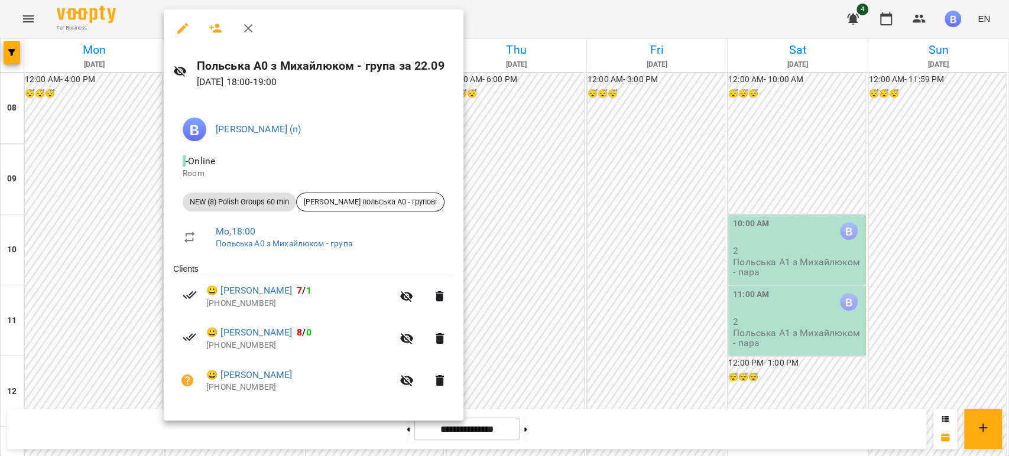
click at [89, 281] on div at bounding box center [504, 228] width 1009 height 456
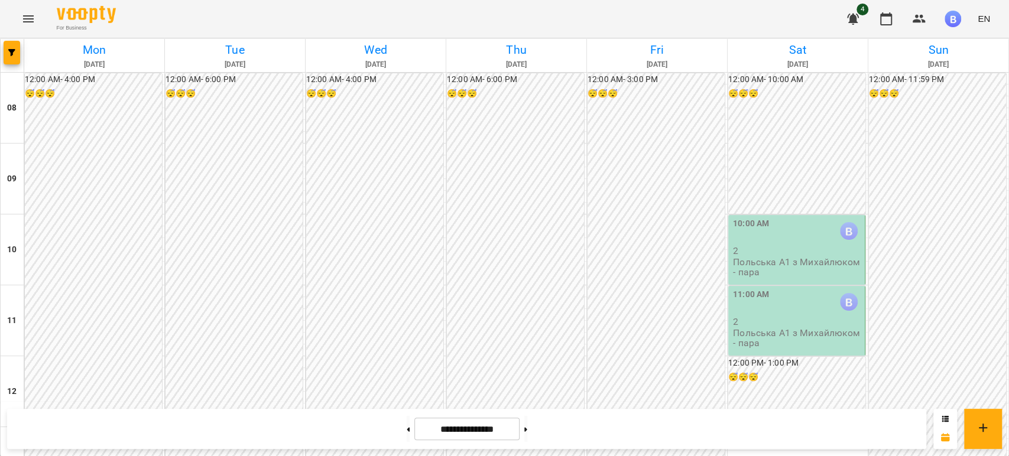
scroll to position [667, 0]
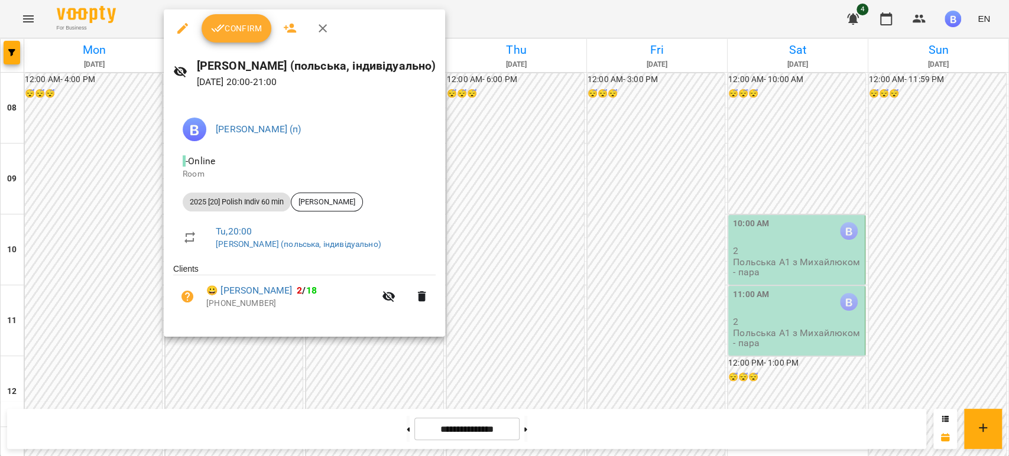
drag, startPoint x: 118, startPoint y: 356, endPoint x: 161, endPoint y: 351, distance: 43.5
click at [118, 356] on div at bounding box center [504, 228] width 1009 height 456
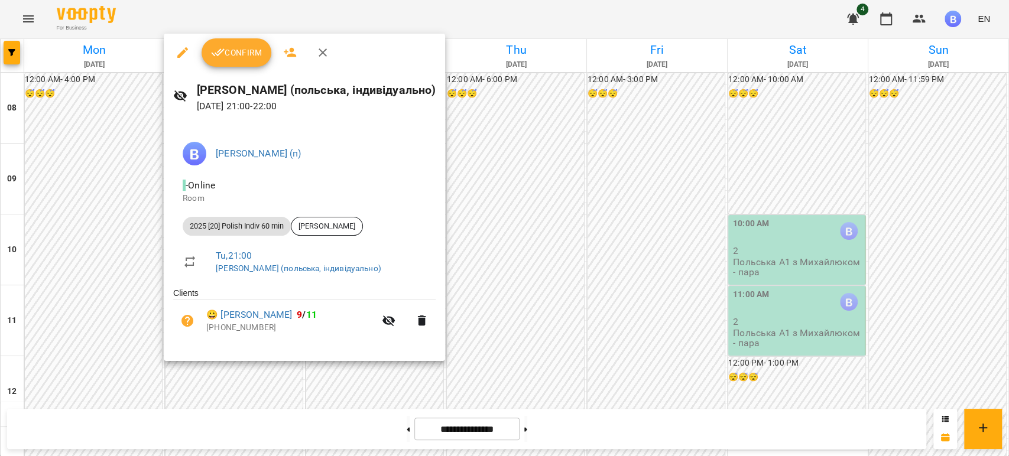
click at [119, 364] on div at bounding box center [504, 228] width 1009 height 456
